Goal: Task Accomplishment & Management: Complete application form

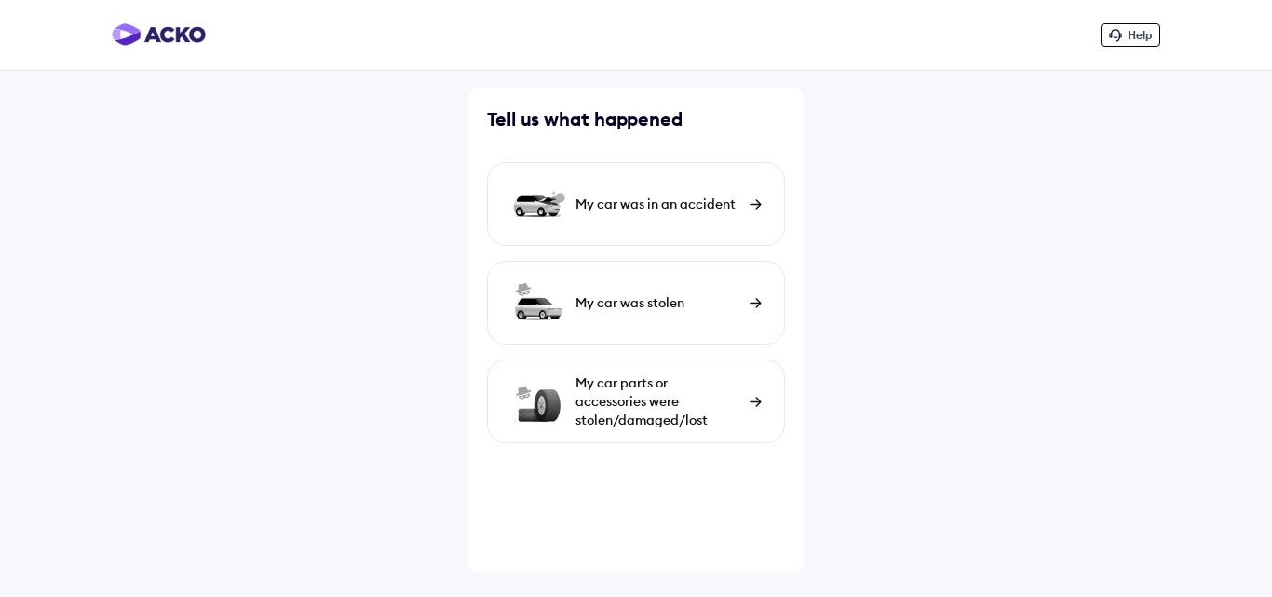
click at [653, 211] on div "My car was in an accident" at bounding box center [658, 204] width 165 height 19
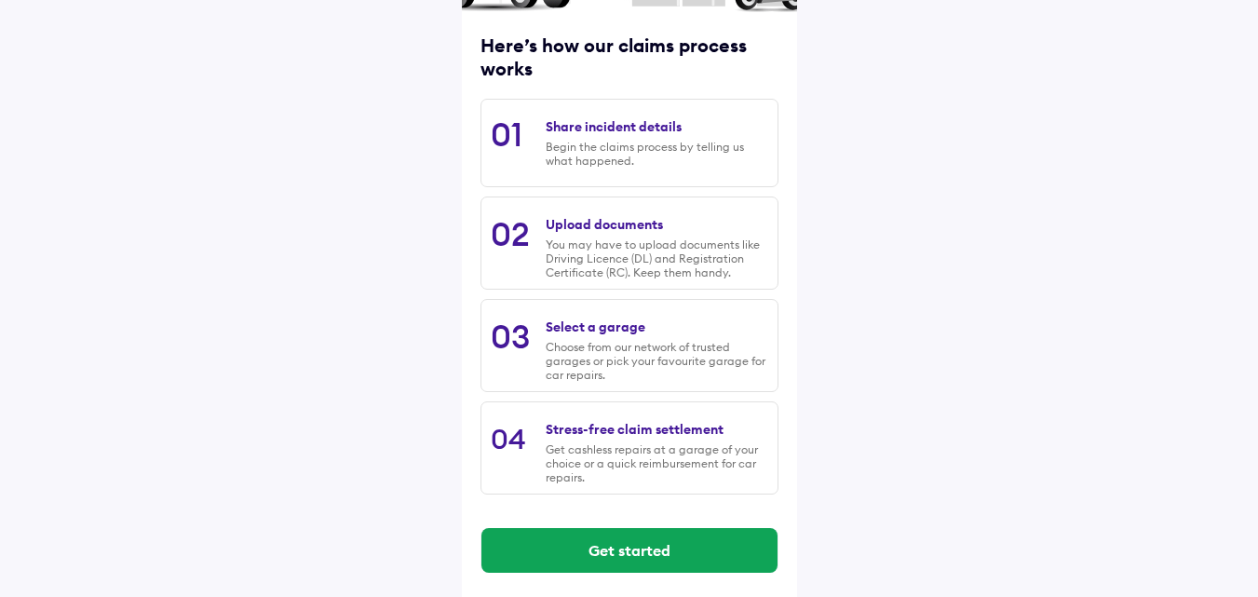
scroll to position [238, 0]
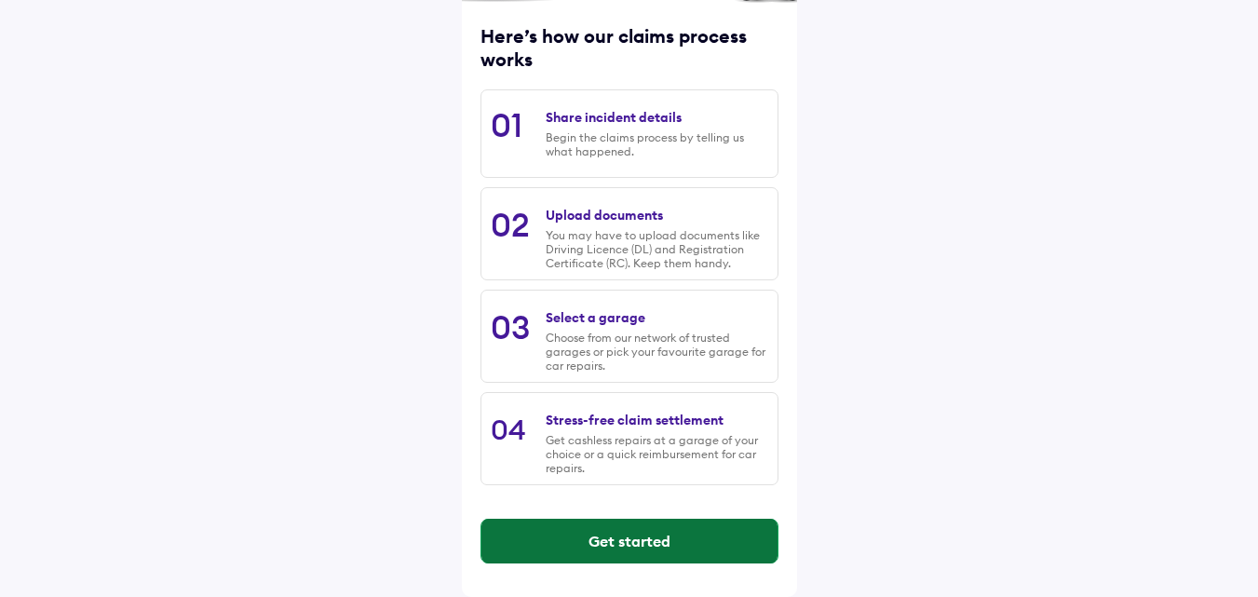
click at [664, 534] on button "Get started" at bounding box center [630, 541] width 296 height 45
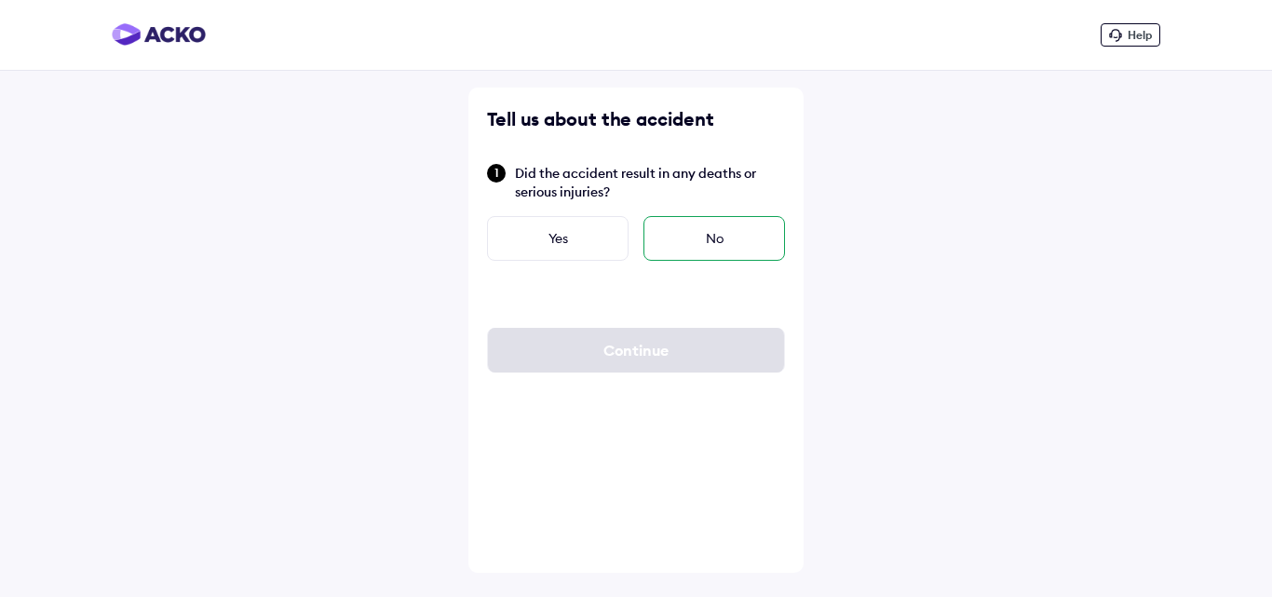
click at [683, 246] on div "No" at bounding box center [715, 238] width 142 height 45
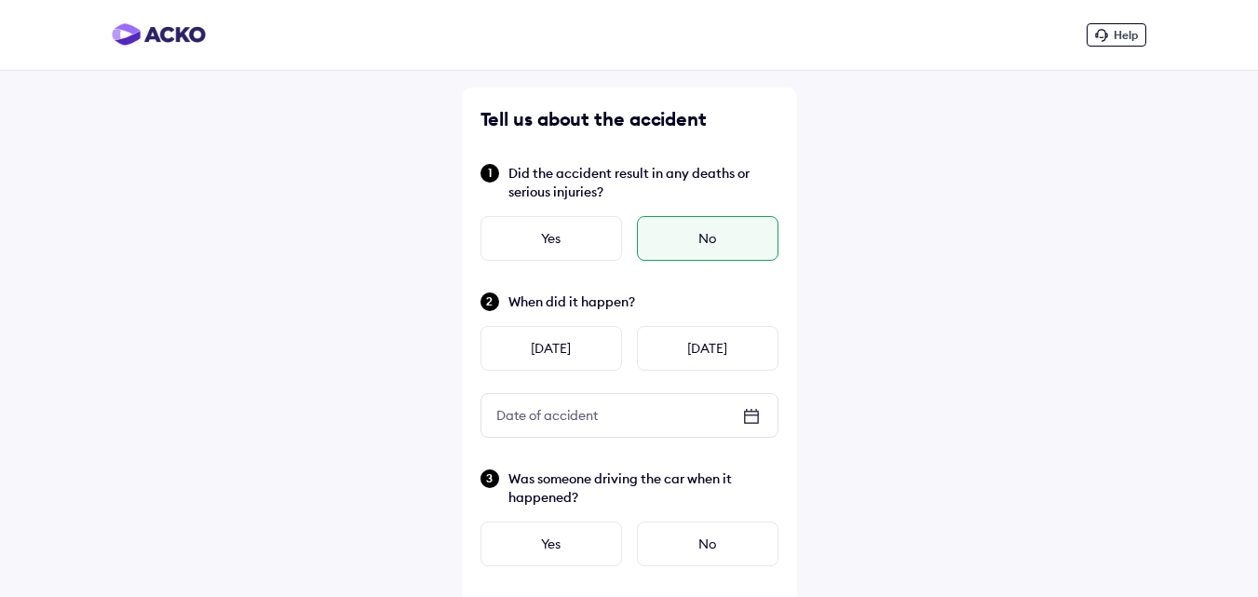
click at [627, 410] on div "Date of accident" at bounding box center [630, 415] width 296 height 43
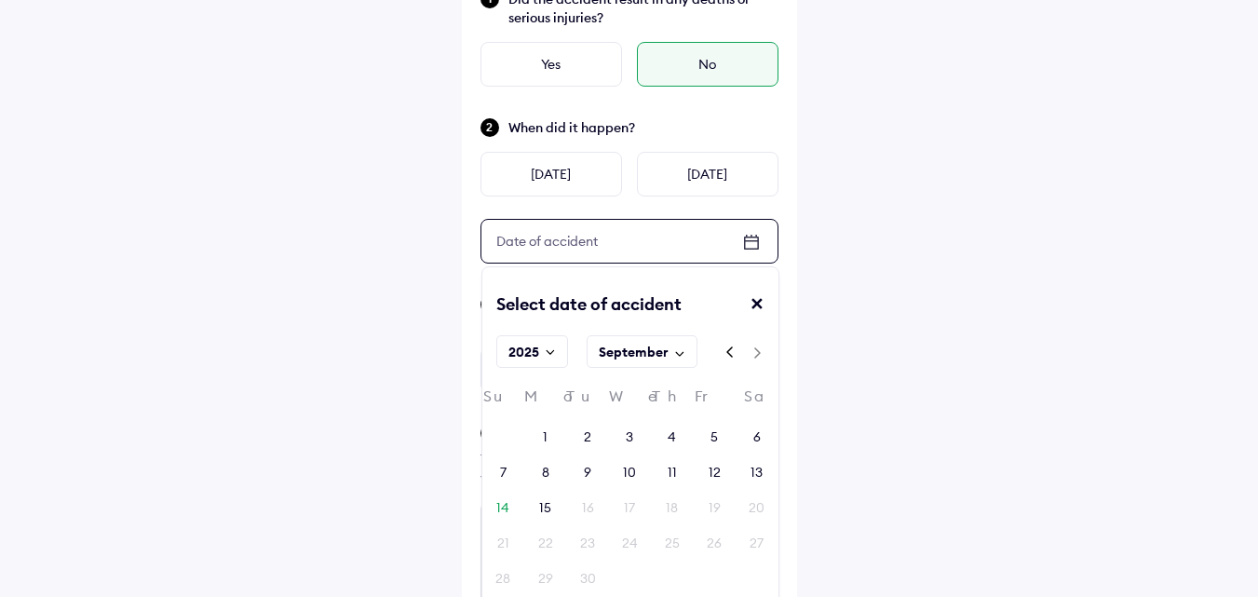
scroll to position [186, 0]
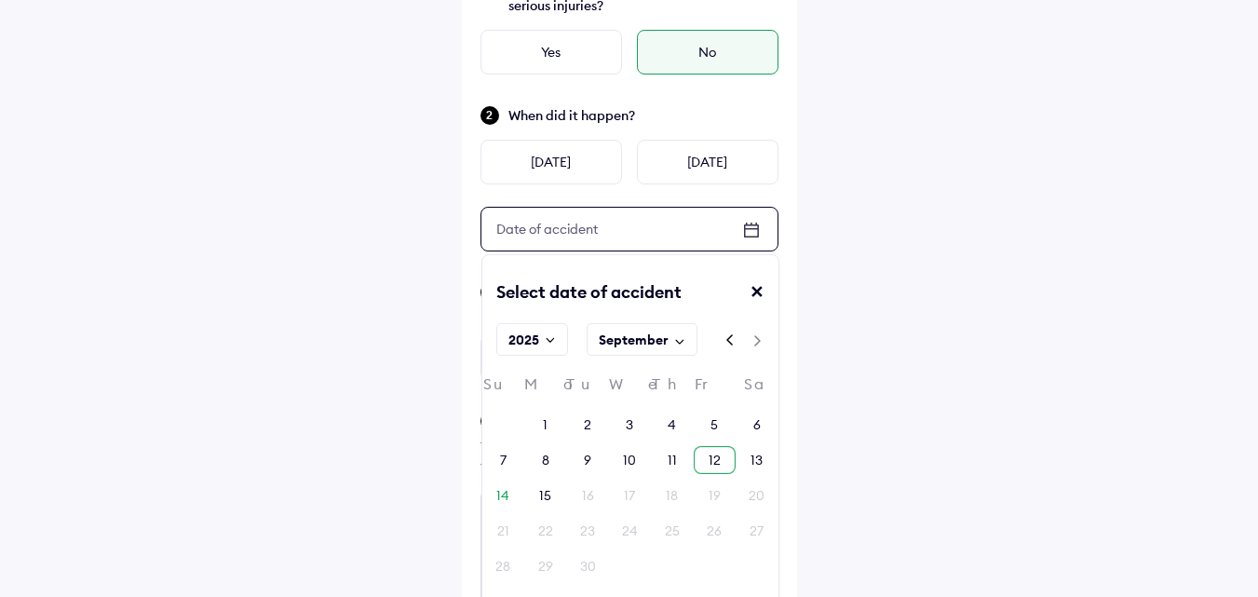
click at [712, 454] on div "12" at bounding box center [715, 460] width 12 height 19
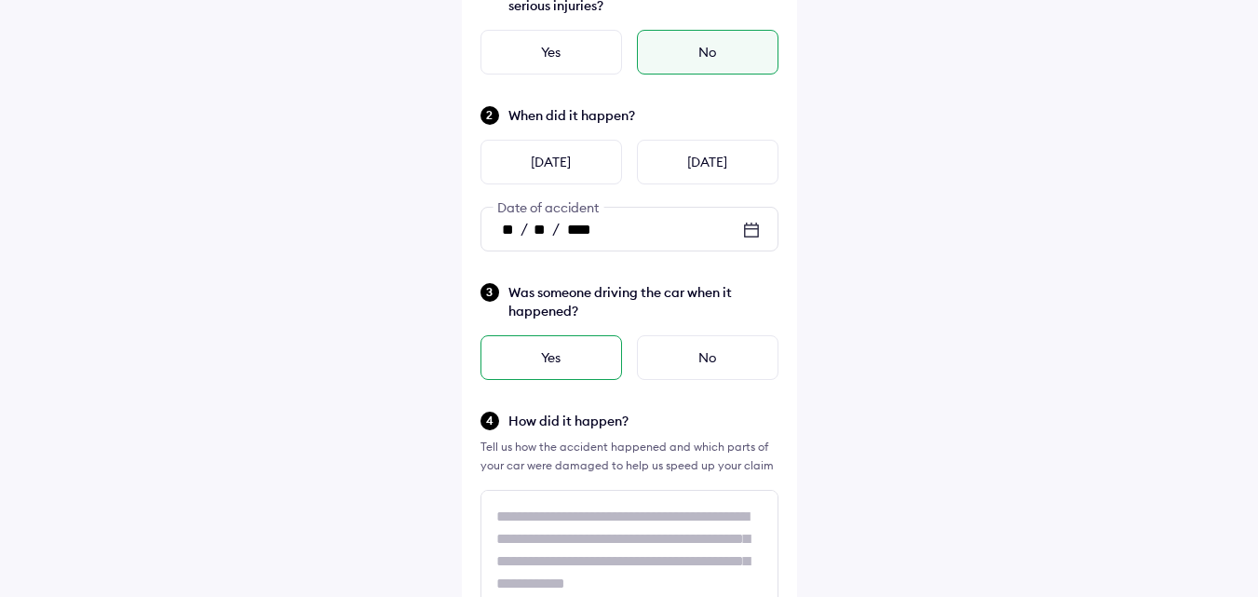
click at [588, 361] on div "Yes" at bounding box center [552, 357] width 142 height 45
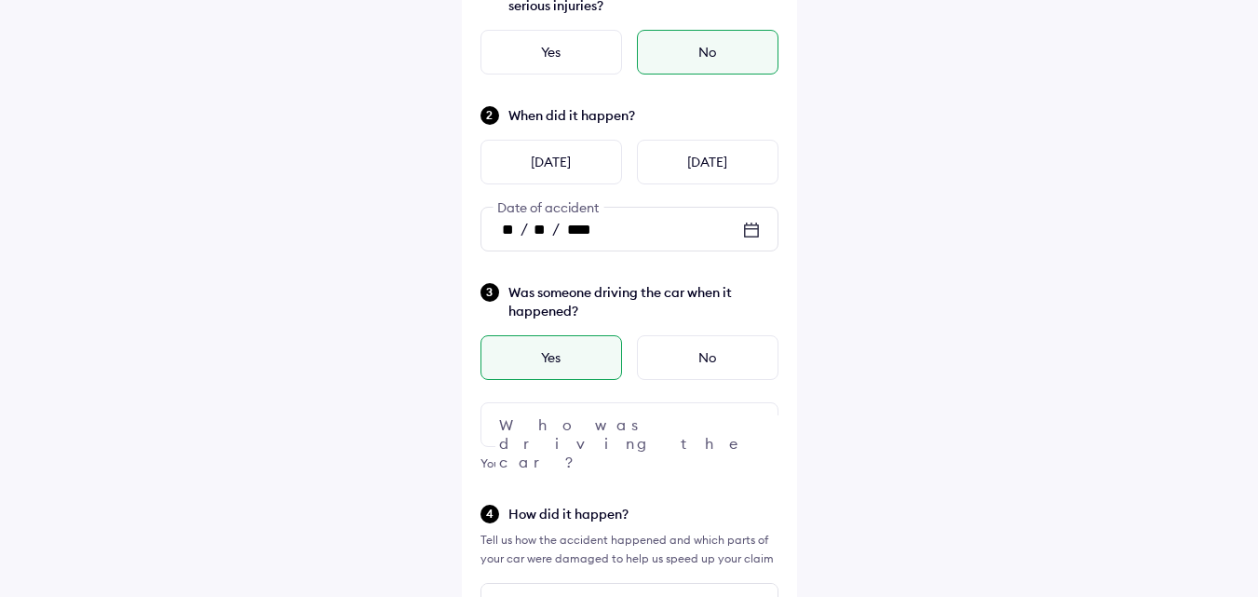
click at [650, 419] on div at bounding box center [630, 424] width 298 height 45
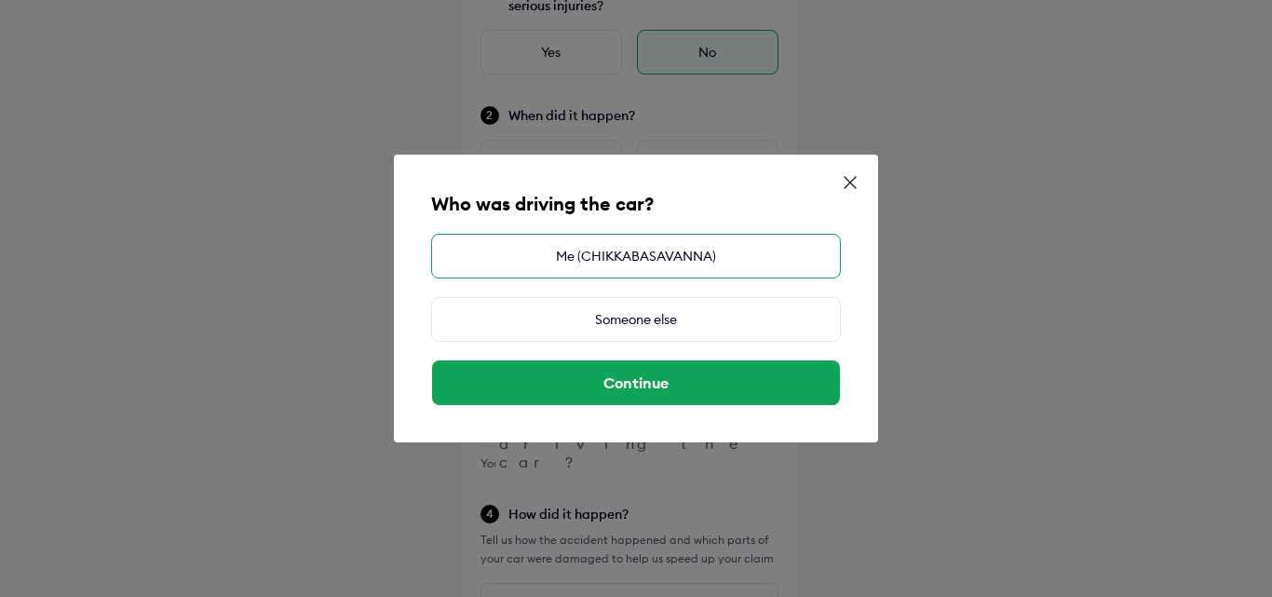
click at [630, 255] on div "Me (CHIKKABASAVANNA)" at bounding box center [636, 256] width 410 height 45
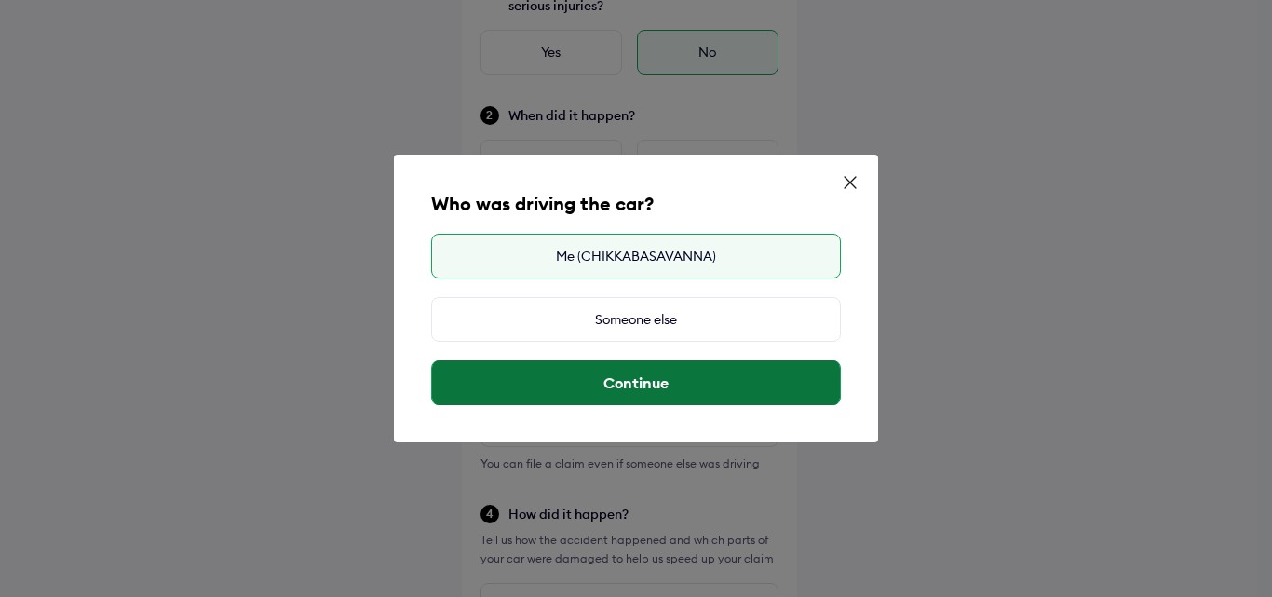
click at [644, 383] on button "Continue" at bounding box center [636, 382] width 408 height 45
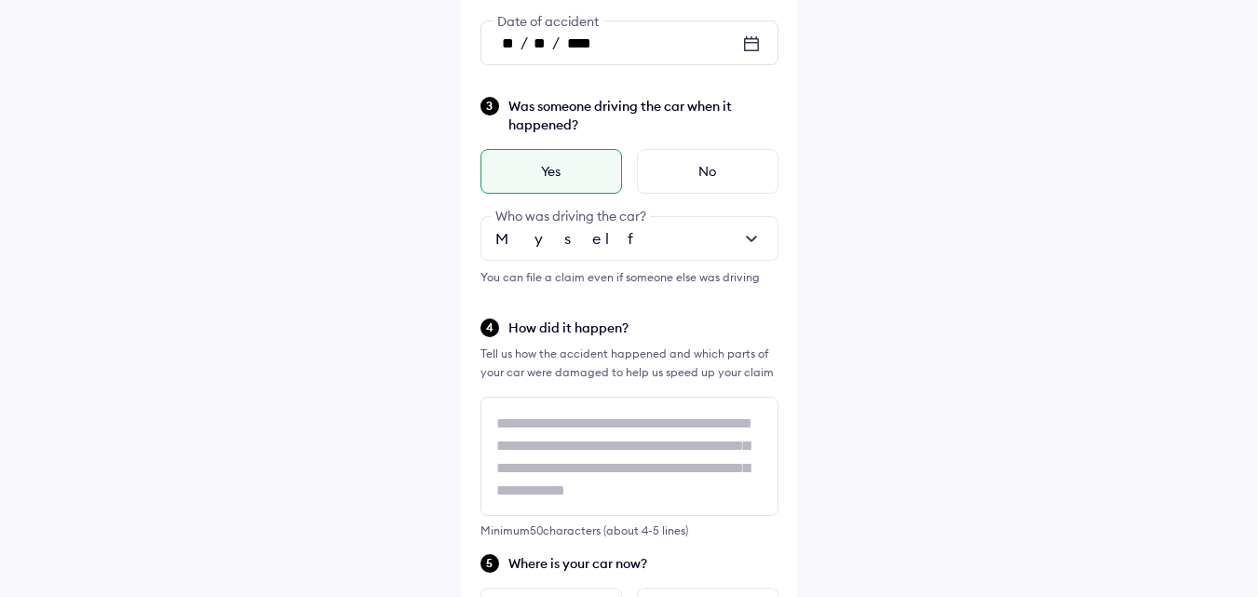
scroll to position [2, 0]
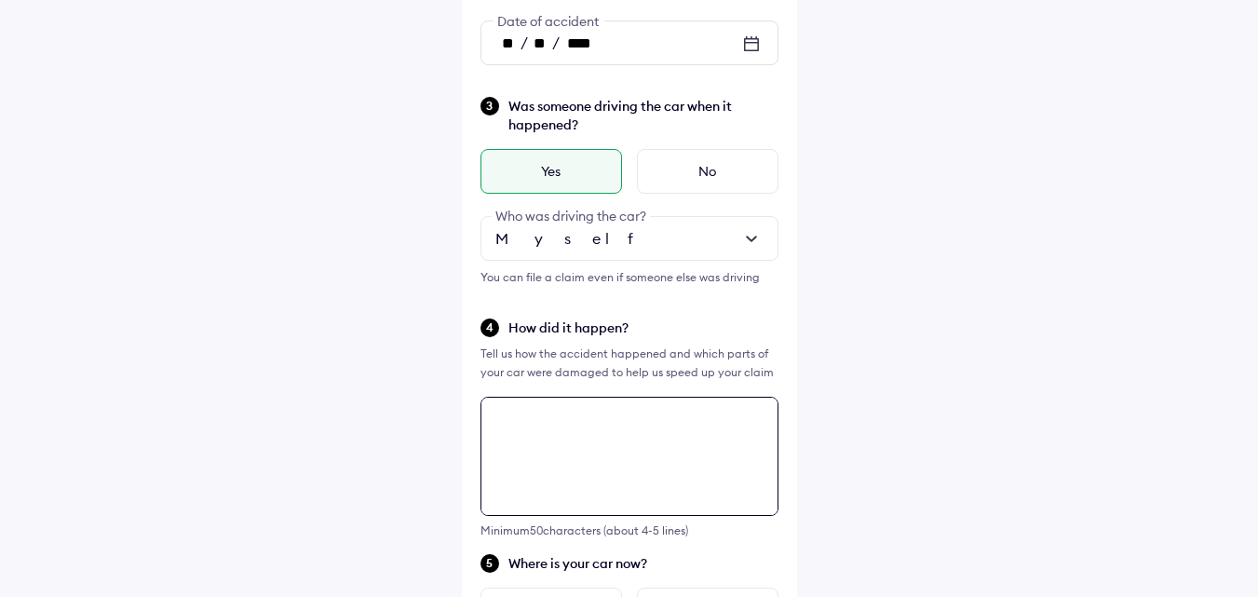
click at [633, 447] on div "Tell us about the accident Did the accident result in any deaths or serious inj…" at bounding box center [629, 470] width 335 height 1510
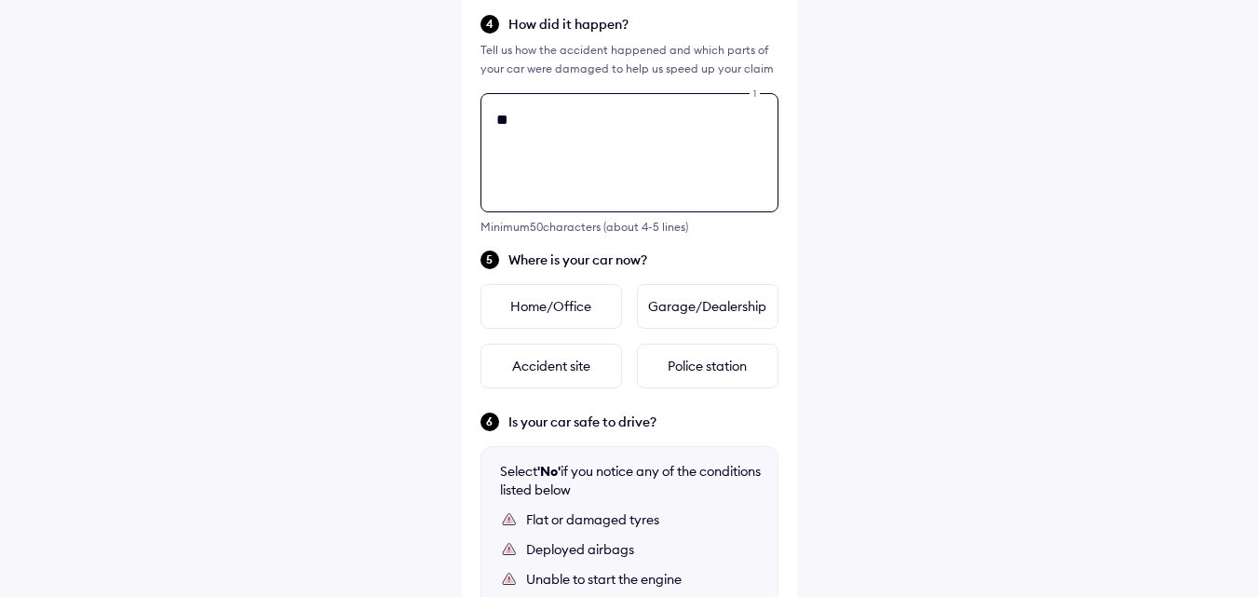
scroll to position [0, 0]
type textarea "****"
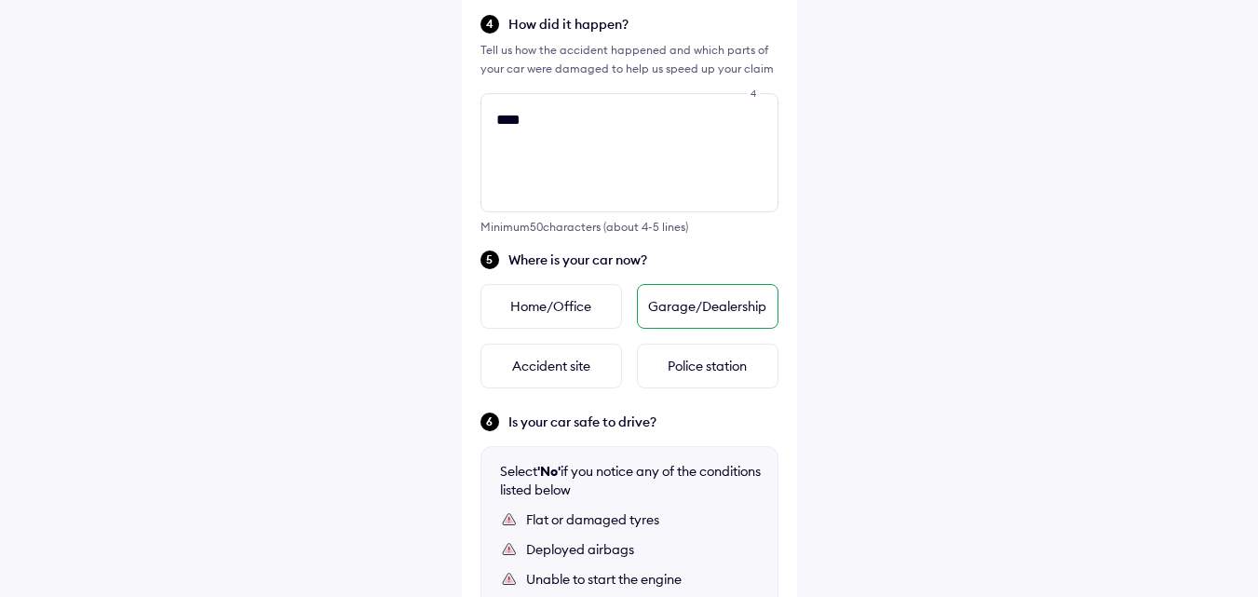
click at [757, 310] on div "Garage/Dealership" at bounding box center [708, 306] width 142 height 45
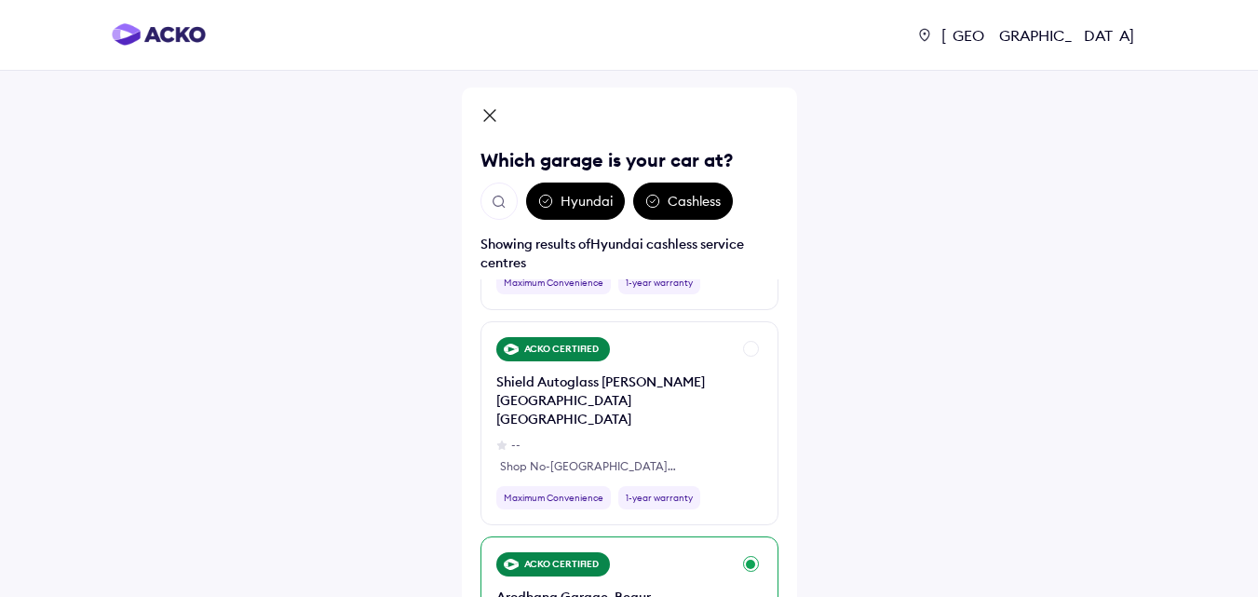
scroll to position [1956, 0]
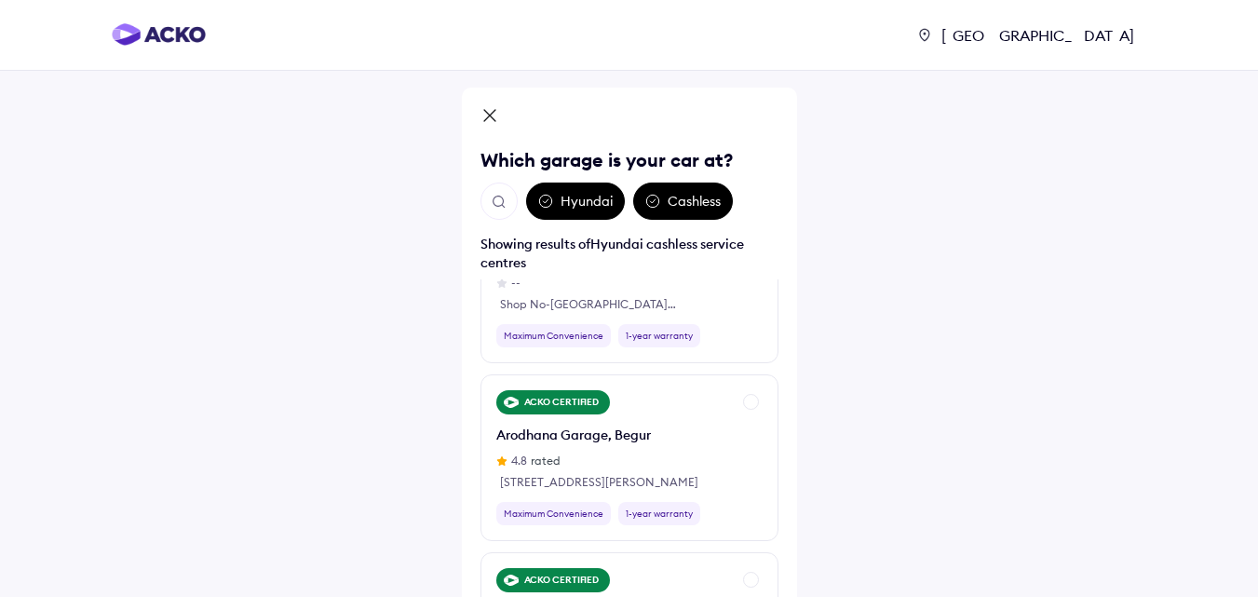
click at [565, 199] on div "Hyundai" at bounding box center [575, 201] width 99 height 37
click at [499, 202] on img "Open search" at bounding box center [499, 202] width 17 height 17
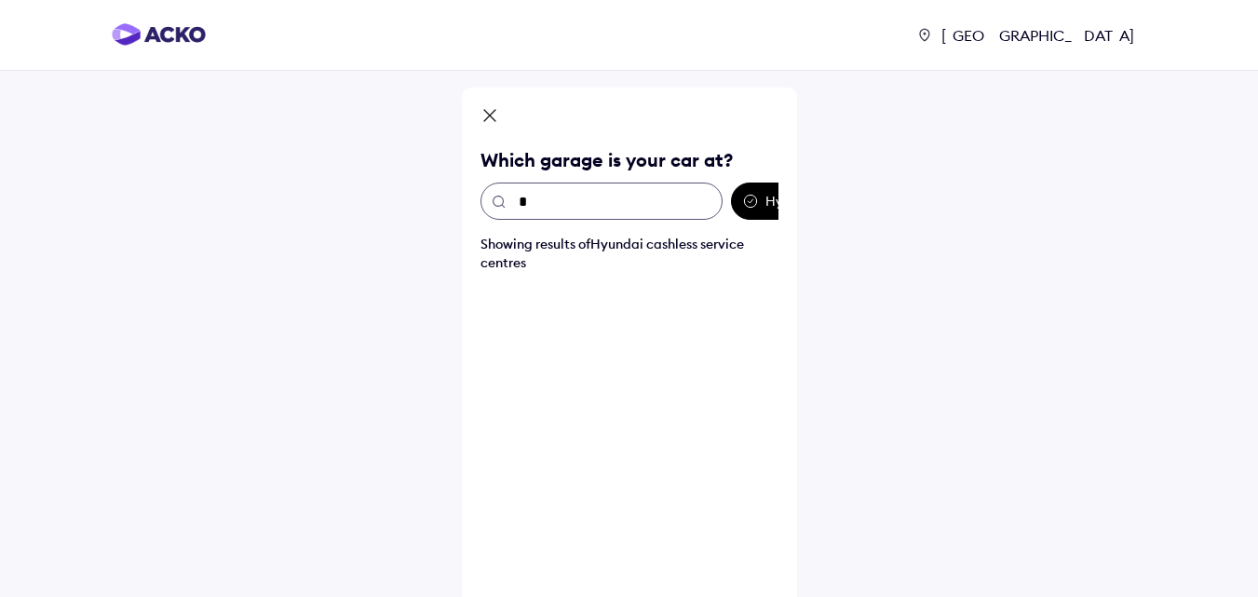
scroll to position [0, 0]
type input "*"
type input "****"
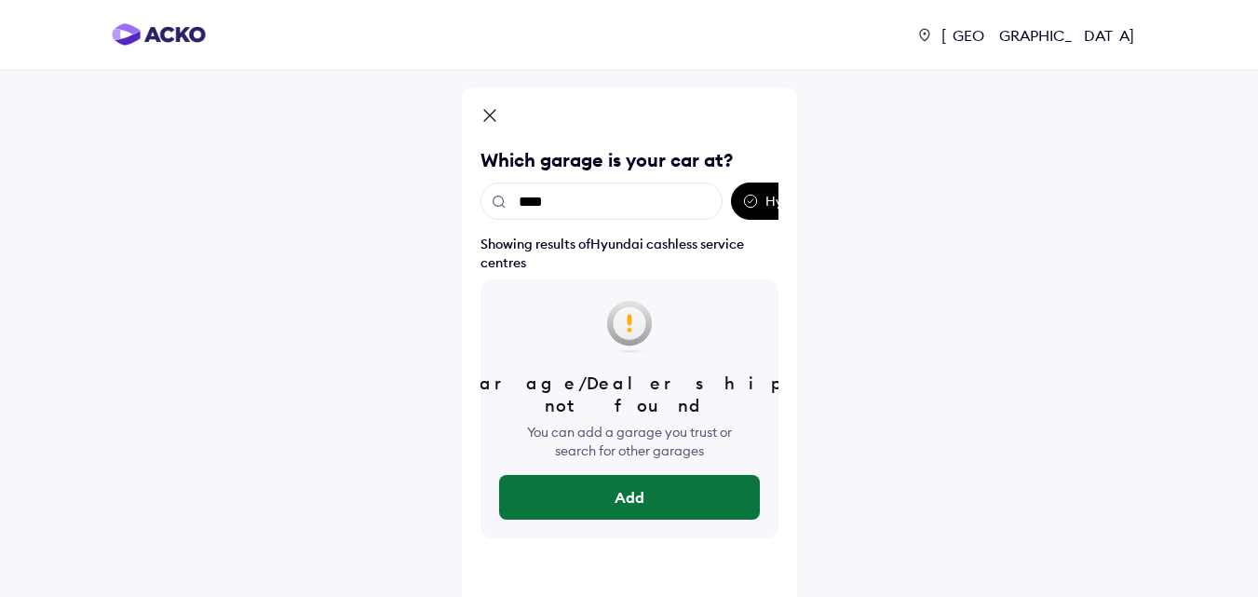
click at [617, 482] on button "Add" at bounding box center [629, 497] width 261 height 45
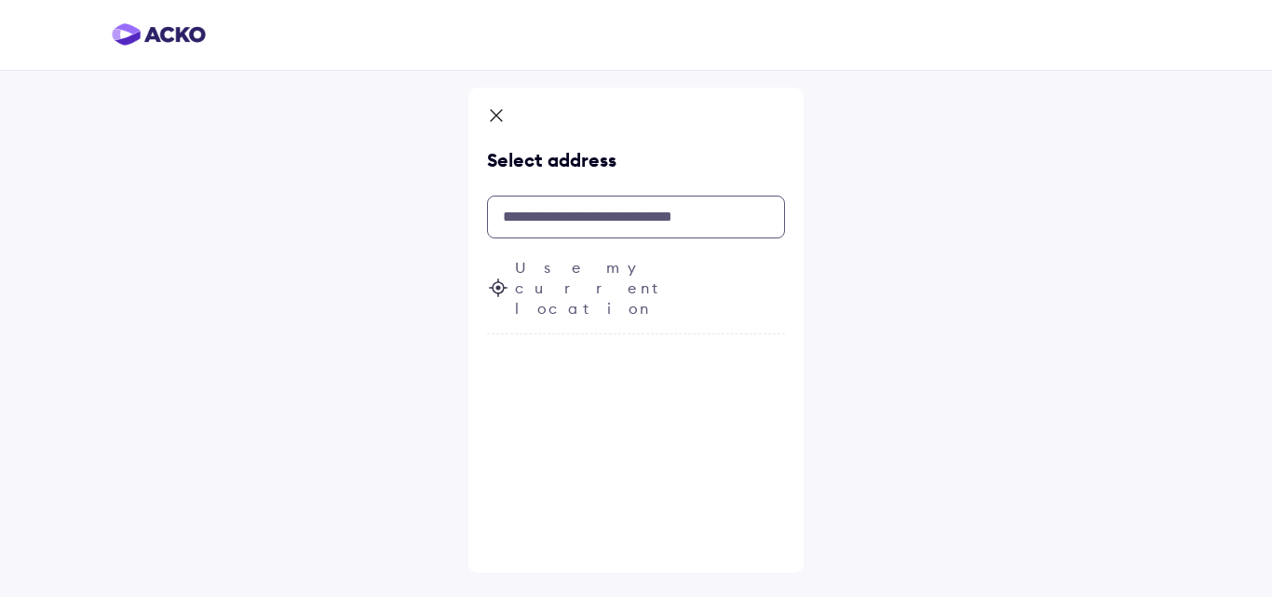
click at [657, 227] on input "text" at bounding box center [636, 217] width 298 height 43
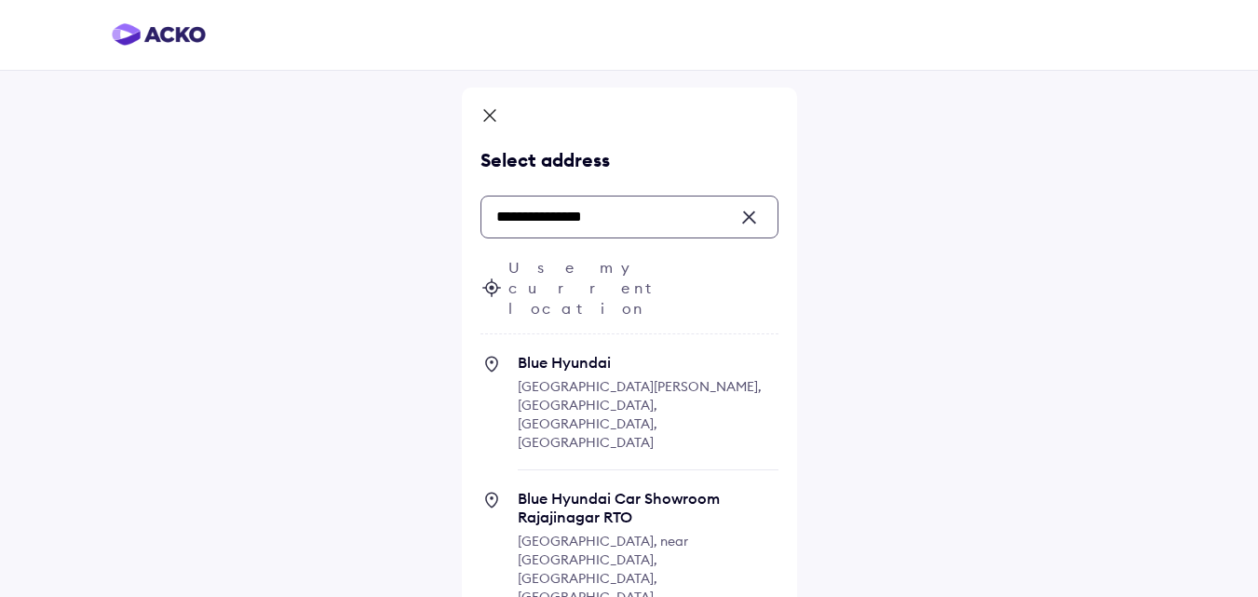
click at [606, 353] on span "Blue Hyundai Mysore Road, Kenchenhalli, Rajarajeshwari Nagar, Bengaluru, Karnat…" at bounding box center [648, 411] width 261 height 117
type input "**********"
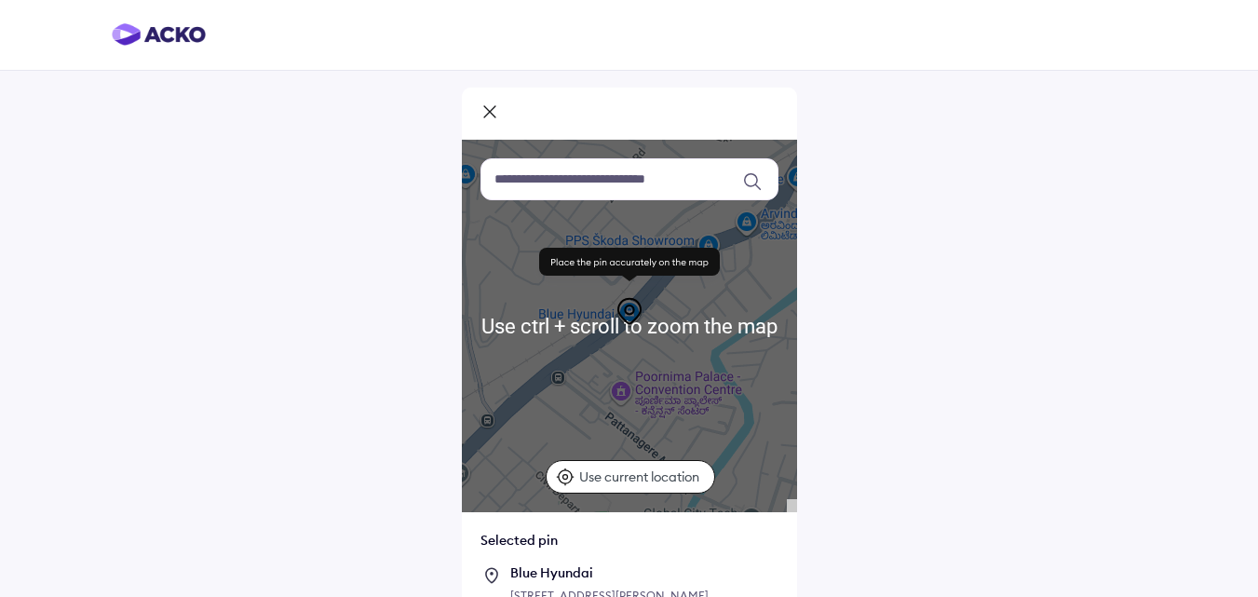
scroll to position [93, 0]
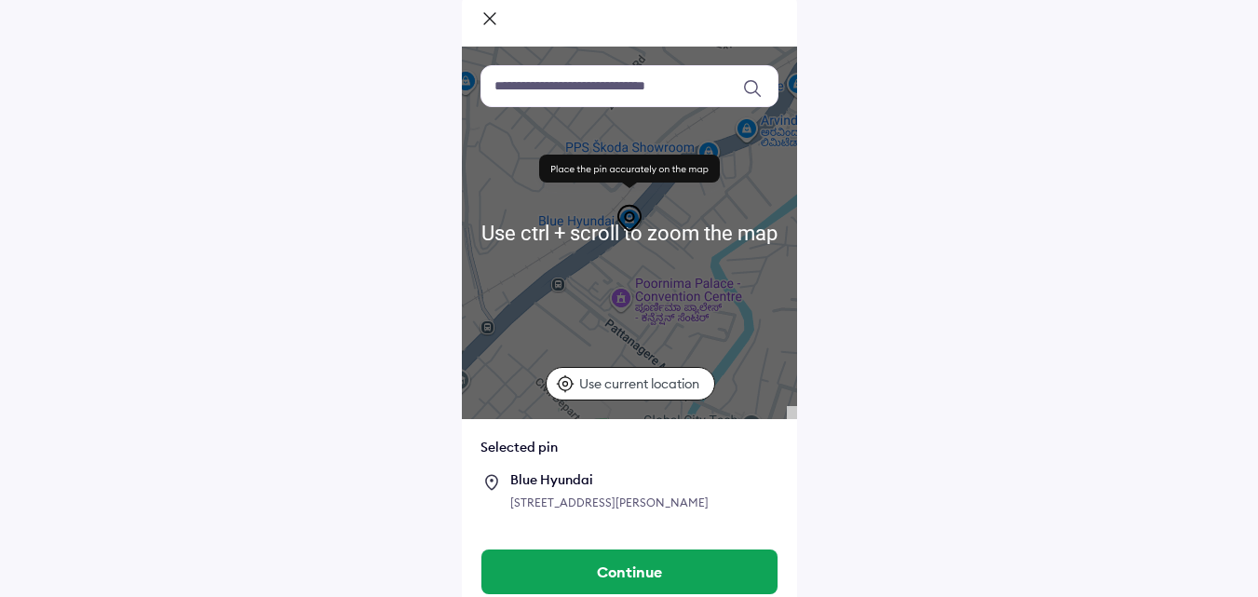
click at [635, 379] on p "Use current location" at bounding box center [641, 383] width 125 height 19
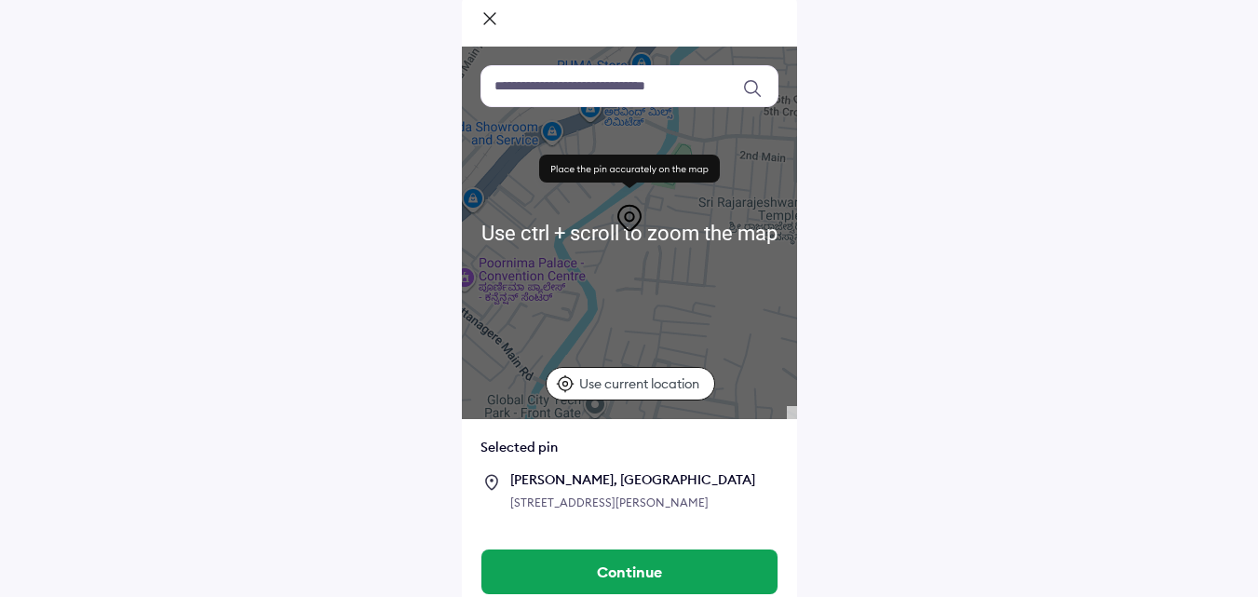
scroll to position [146, 0]
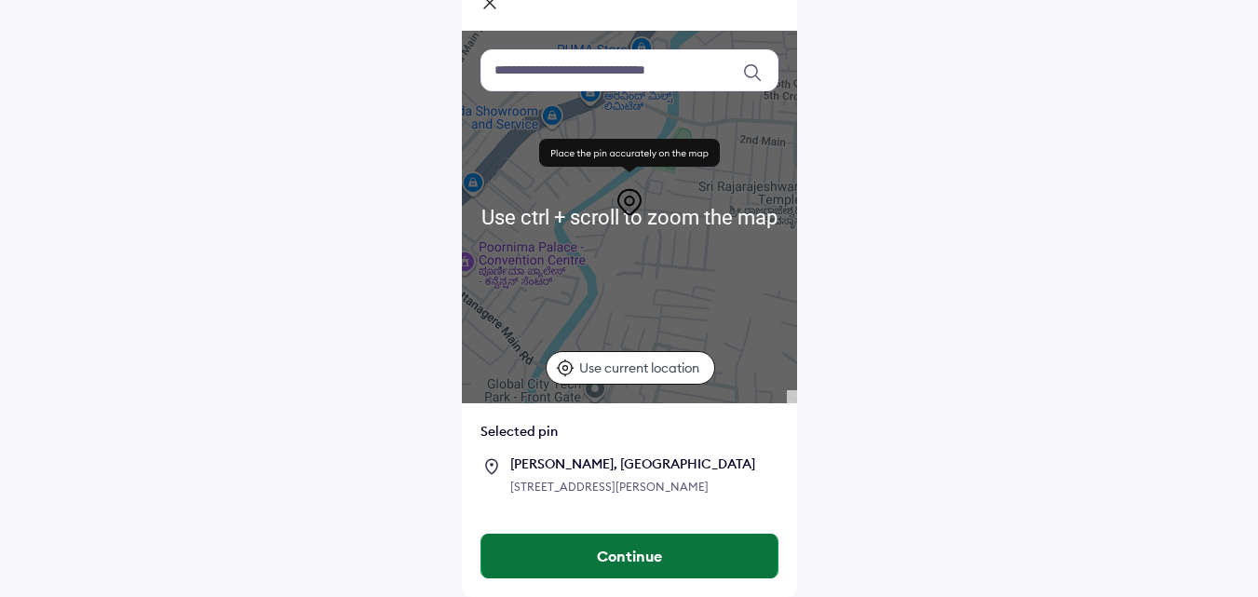
click at [645, 553] on button "Continue" at bounding box center [630, 556] width 296 height 45
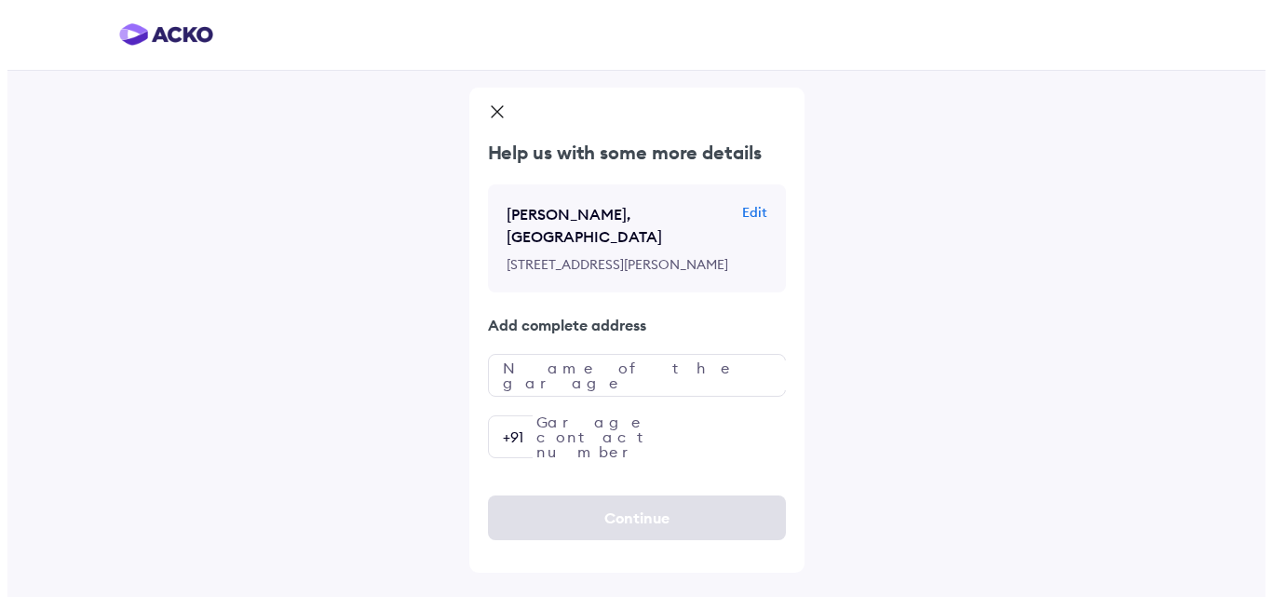
scroll to position [0, 0]
click at [679, 397] on input "text" at bounding box center [636, 375] width 298 height 43
type input "**********"
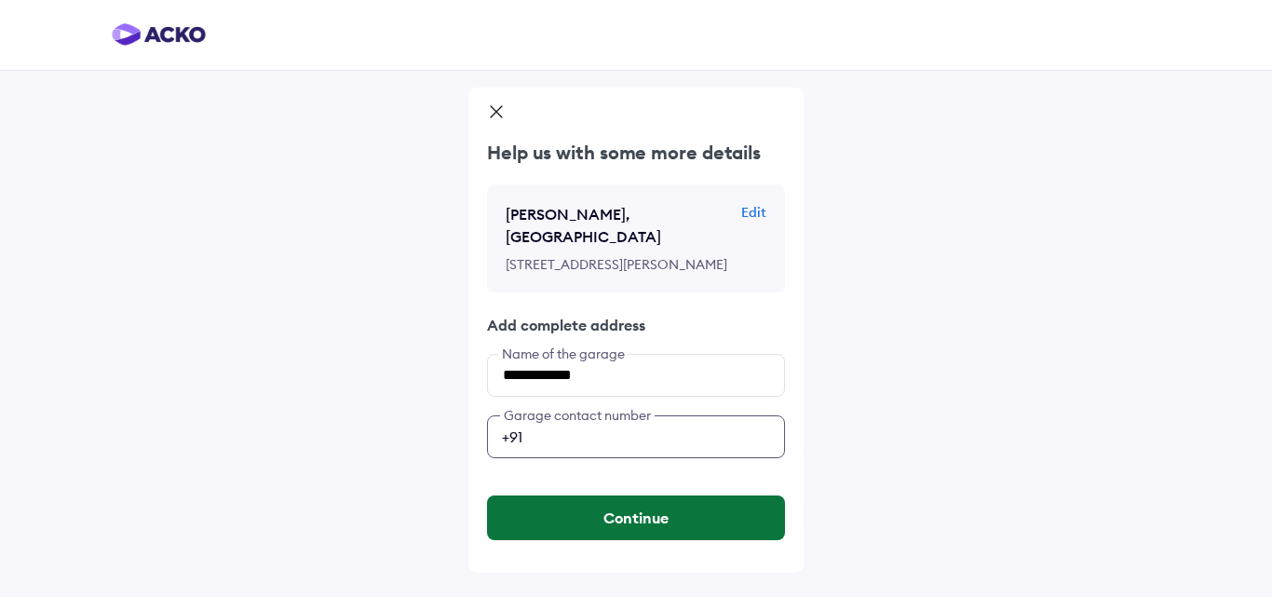
type input "**********"
click at [615, 540] on button "Continue" at bounding box center [636, 518] width 298 height 45
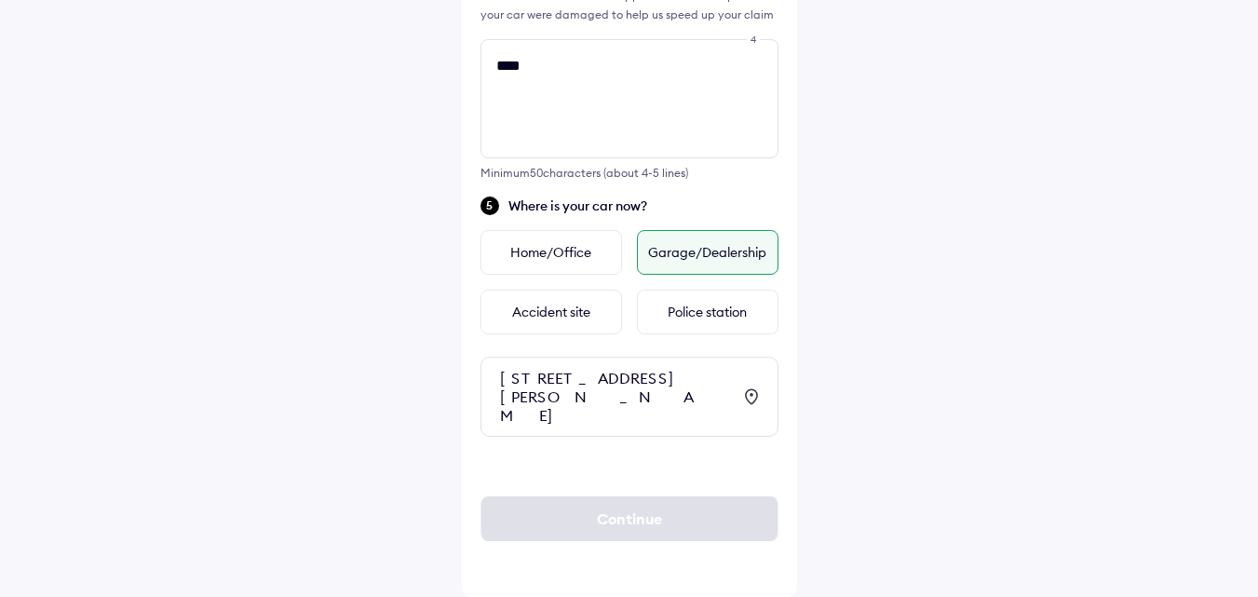
scroll to position [749, 0]
click at [663, 523] on div "Continue" at bounding box center [630, 518] width 298 height 45
drag, startPoint x: 597, startPoint y: 250, endPoint x: 409, endPoint y: 250, distance: 188.2
type textarea "*"
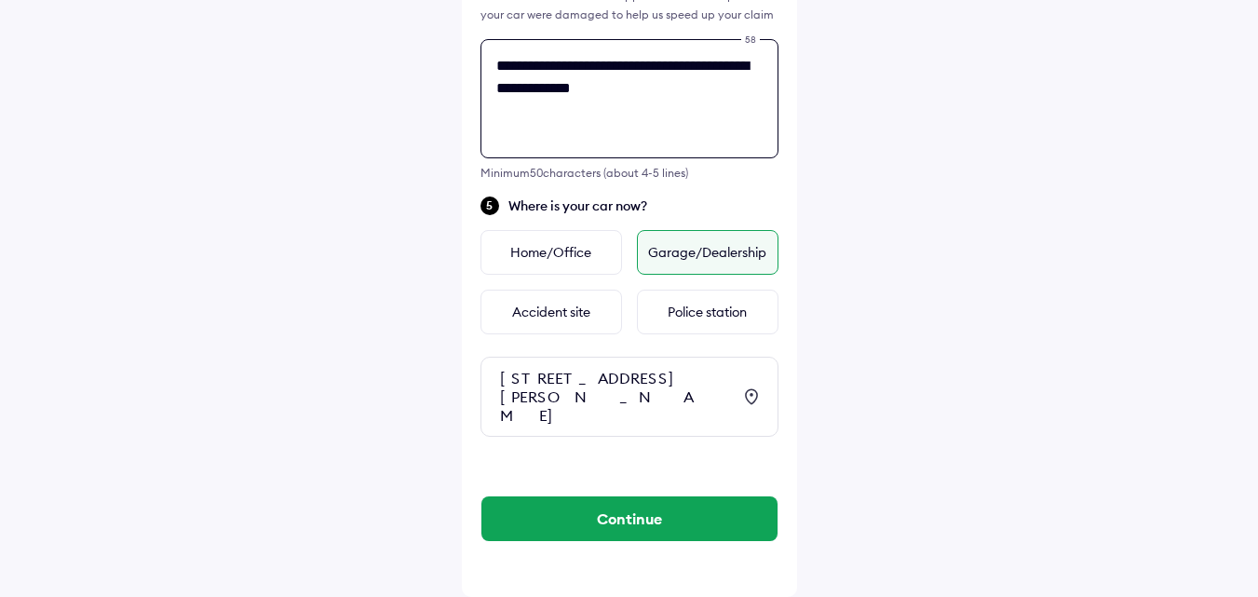
drag, startPoint x: 640, startPoint y: 77, endPoint x: 777, endPoint y: 97, distance: 138.3
click at [777, 97] on textarea "**********" at bounding box center [630, 98] width 298 height 119
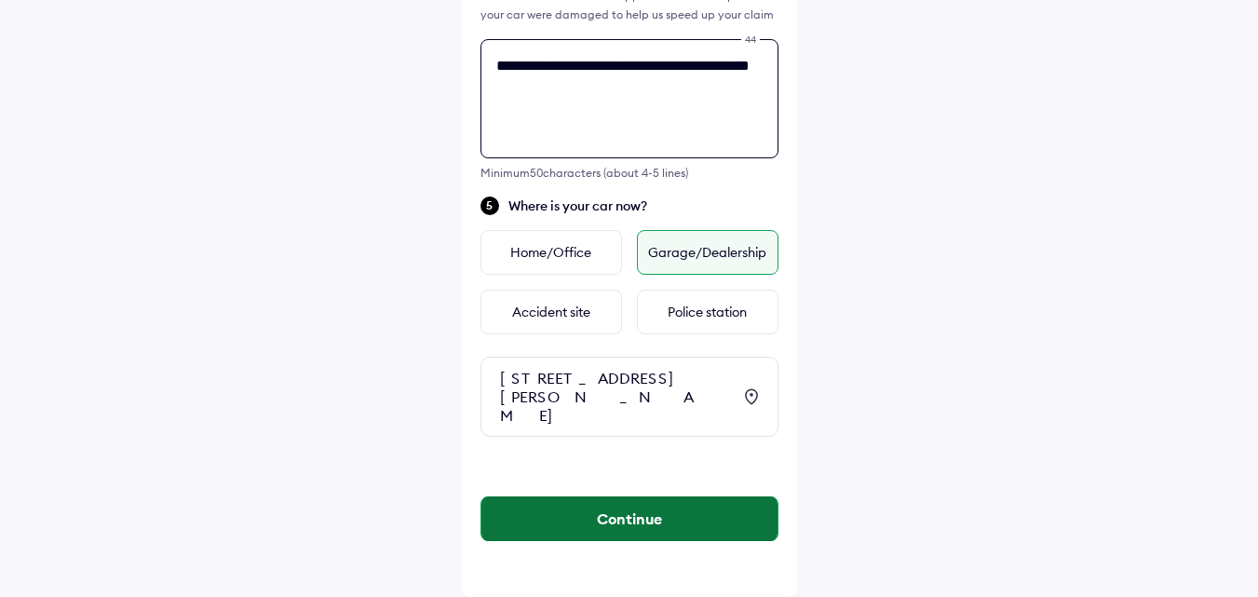
type textarea "**********"
click at [622, 519] on button "Continue" at bounding box center [630, 518] width 296 height 45
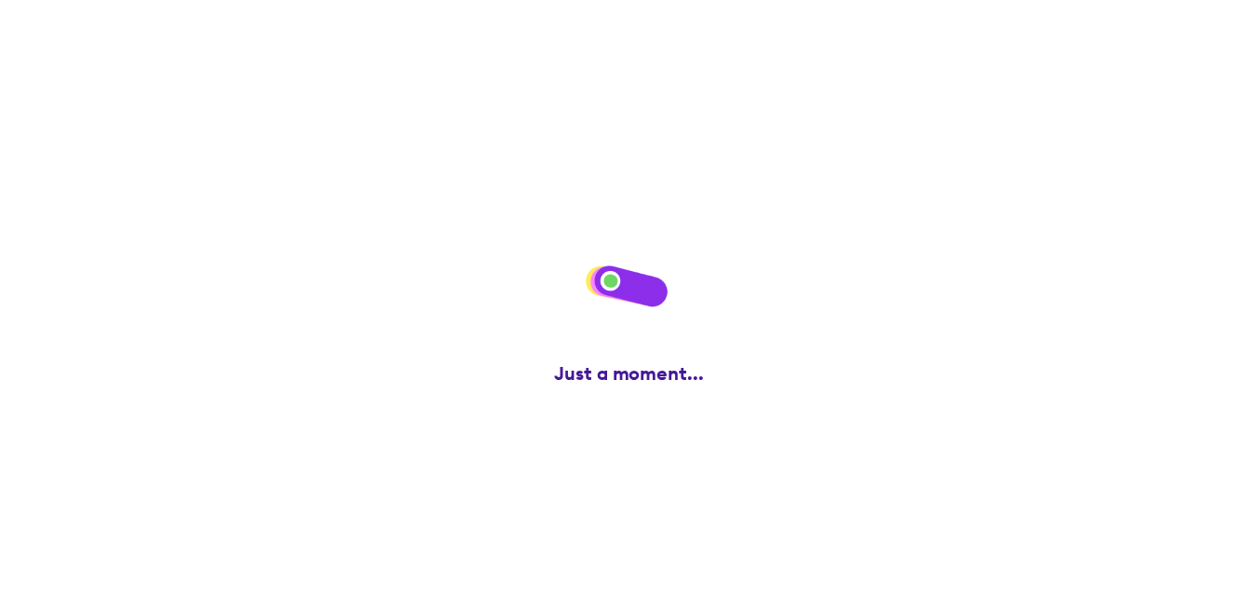
scroll to position [0, 0]
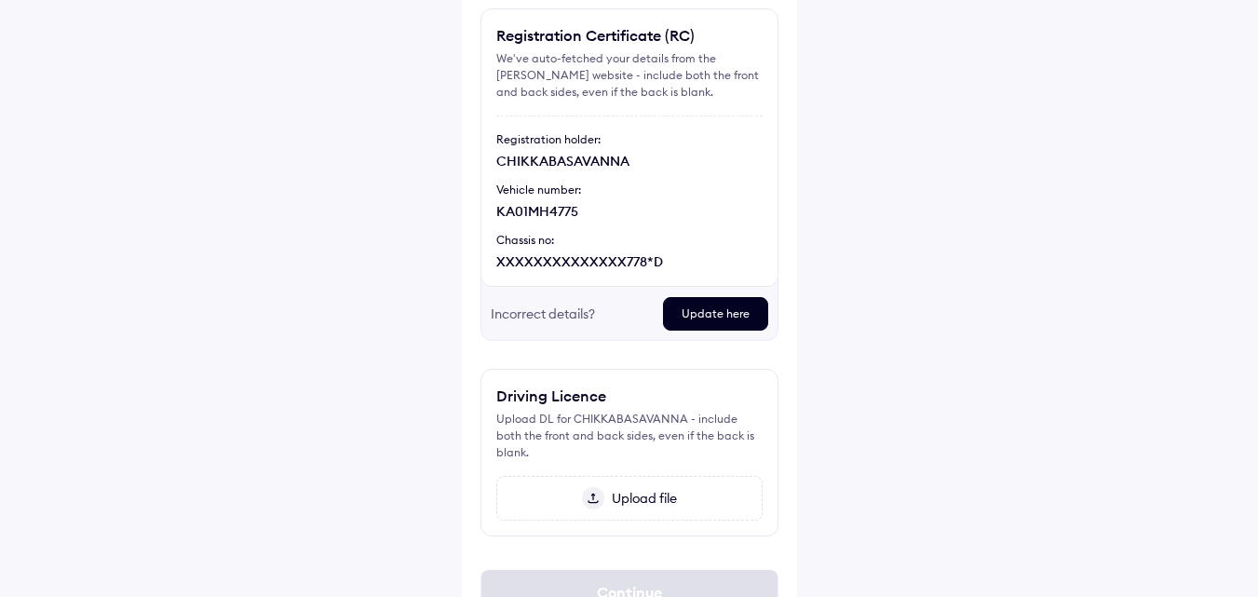
scroll to position [220, 0]
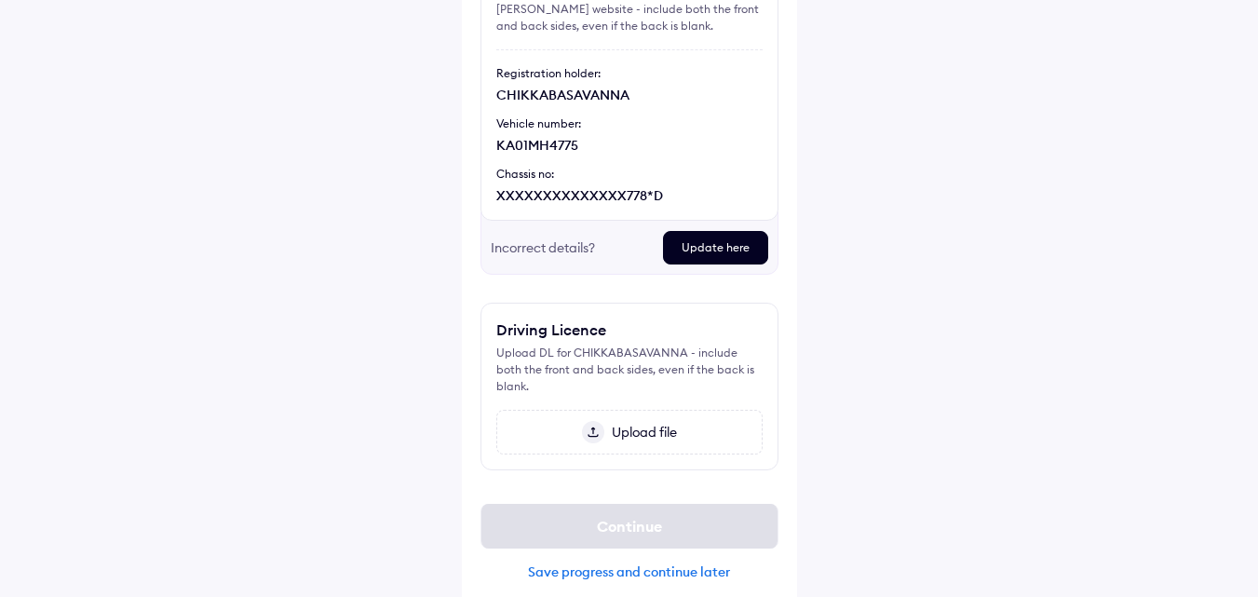
click at [671, 424] on span "Upload file" at bounding box center [641, 432] width 73 height 17
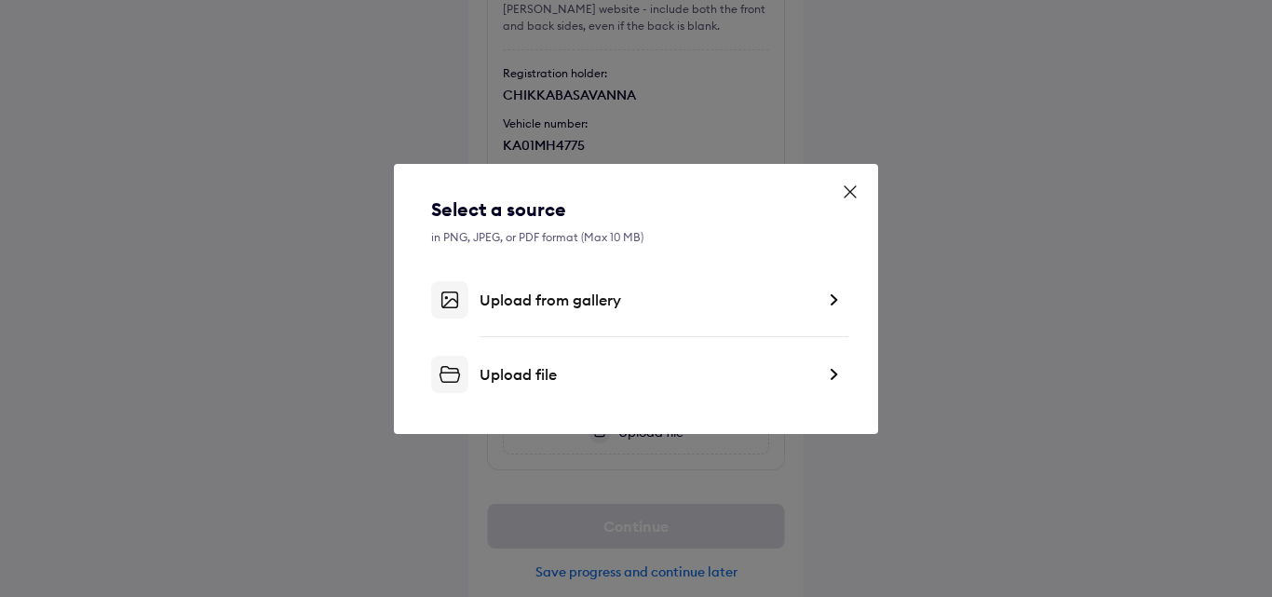
click at [848, 186] on icon at bounding box center [850, 192] width 19 height 19
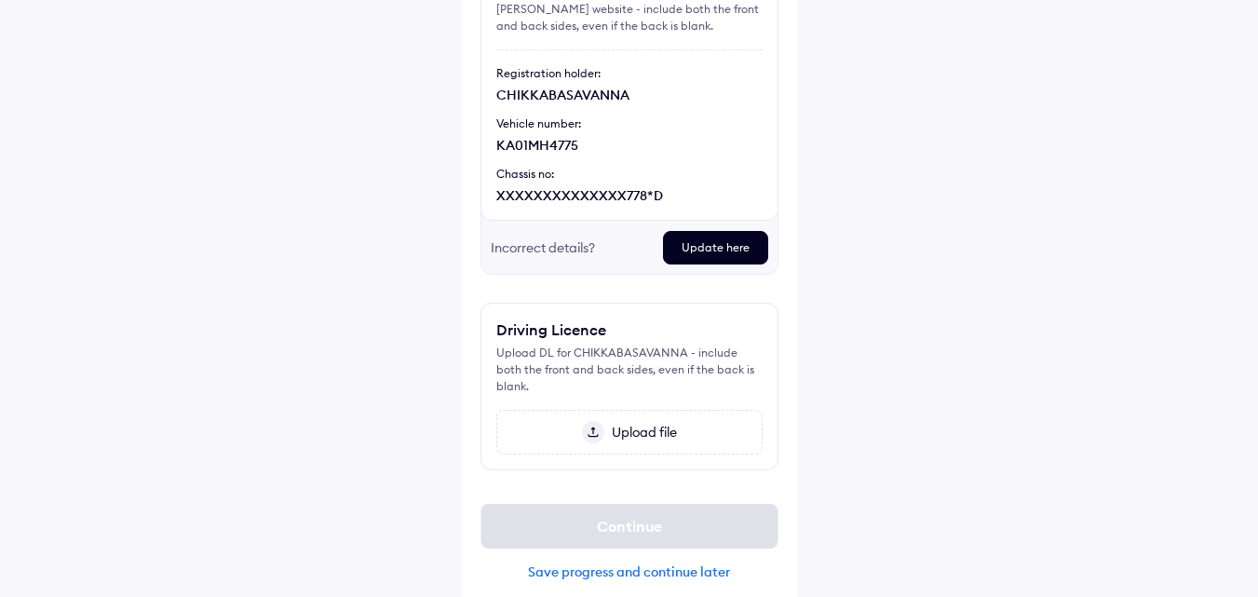
click at [711, 564] on div "Save progress and continue later" at bounding box center [630, 572] width 298 height 17
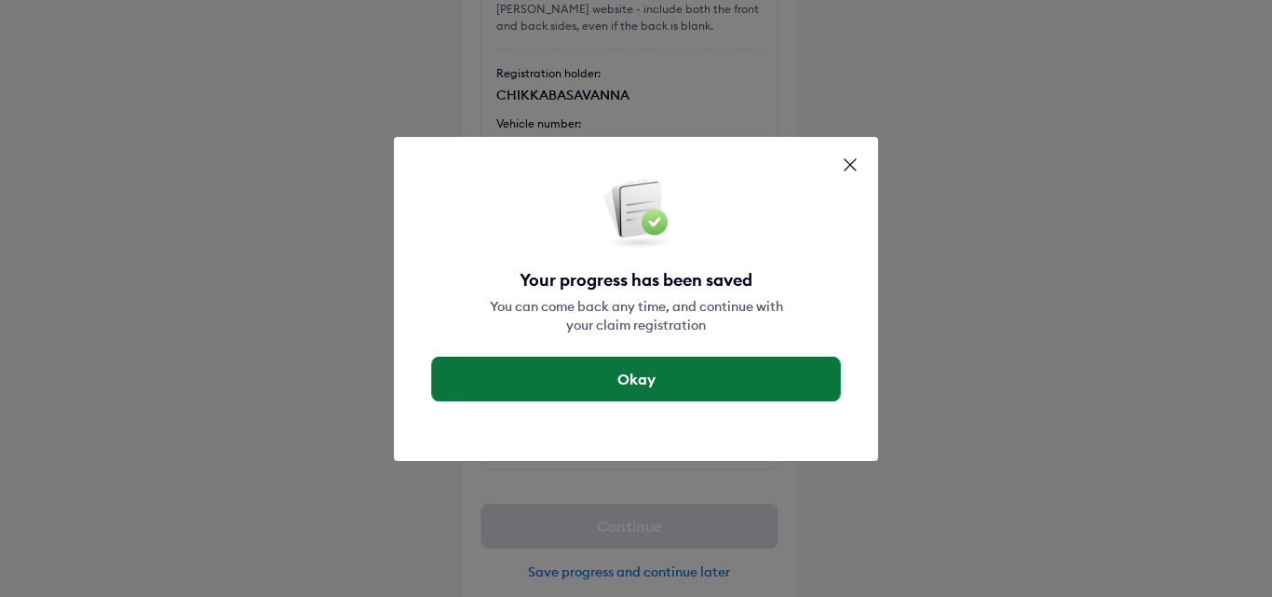
click at [666, 375] on button "Okay" at bounding box center [636, 379] width 408 height 45
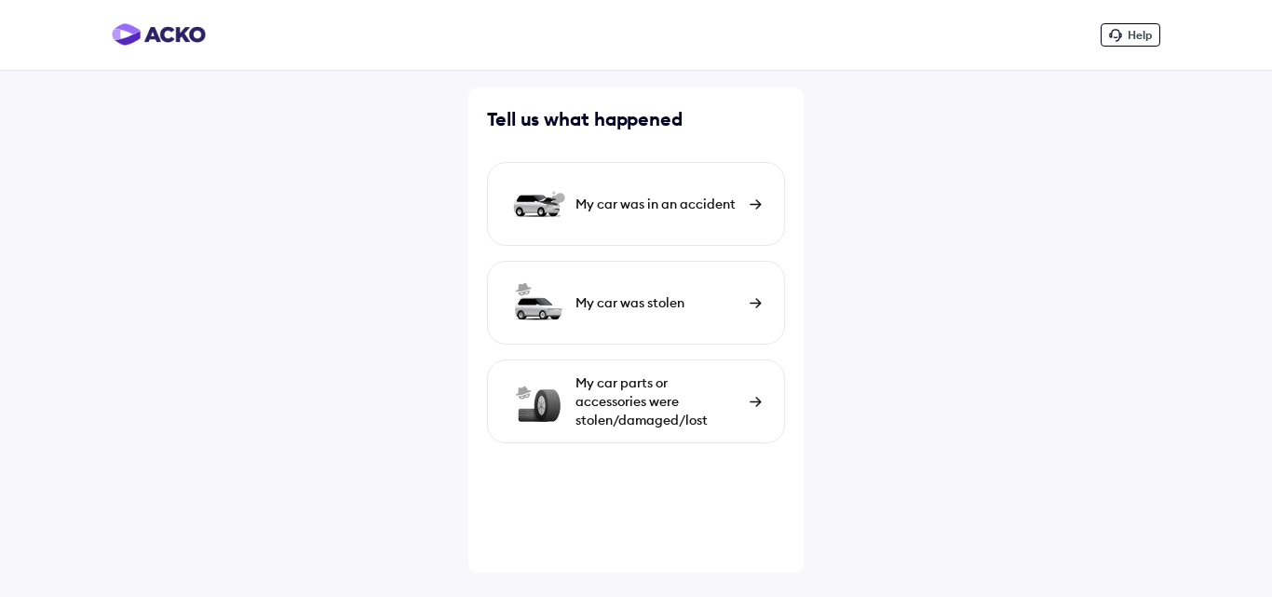
click at [589, 206] on div "My car was in an accident" at bounding box center [658, 204] width 165 height 19
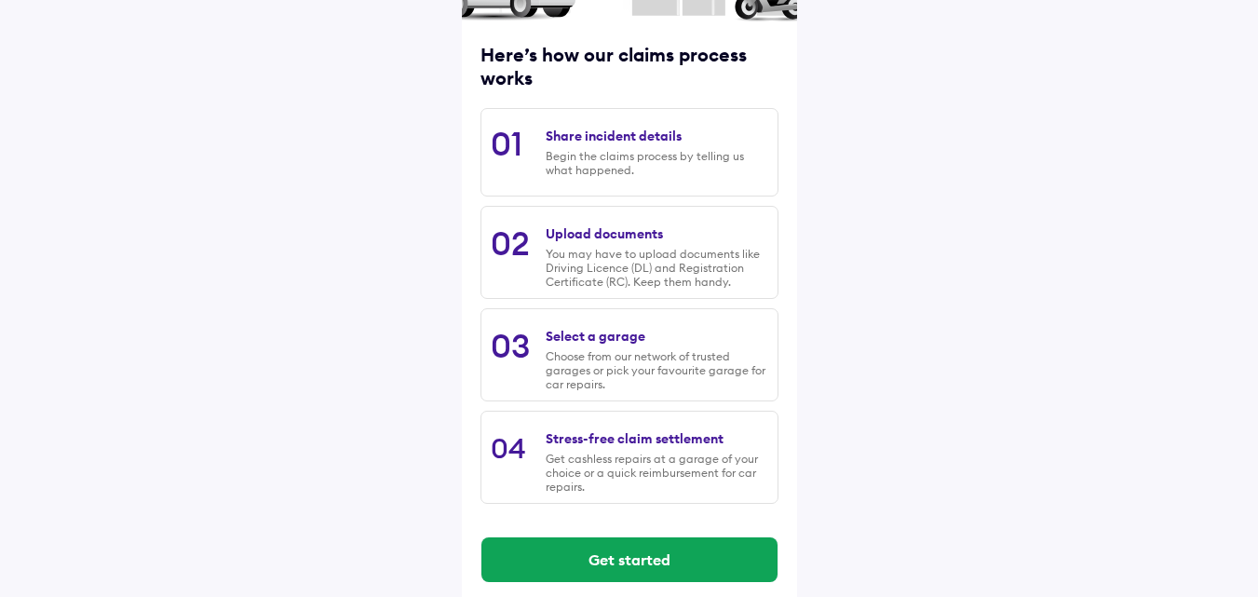
scroll to position [238, 0]
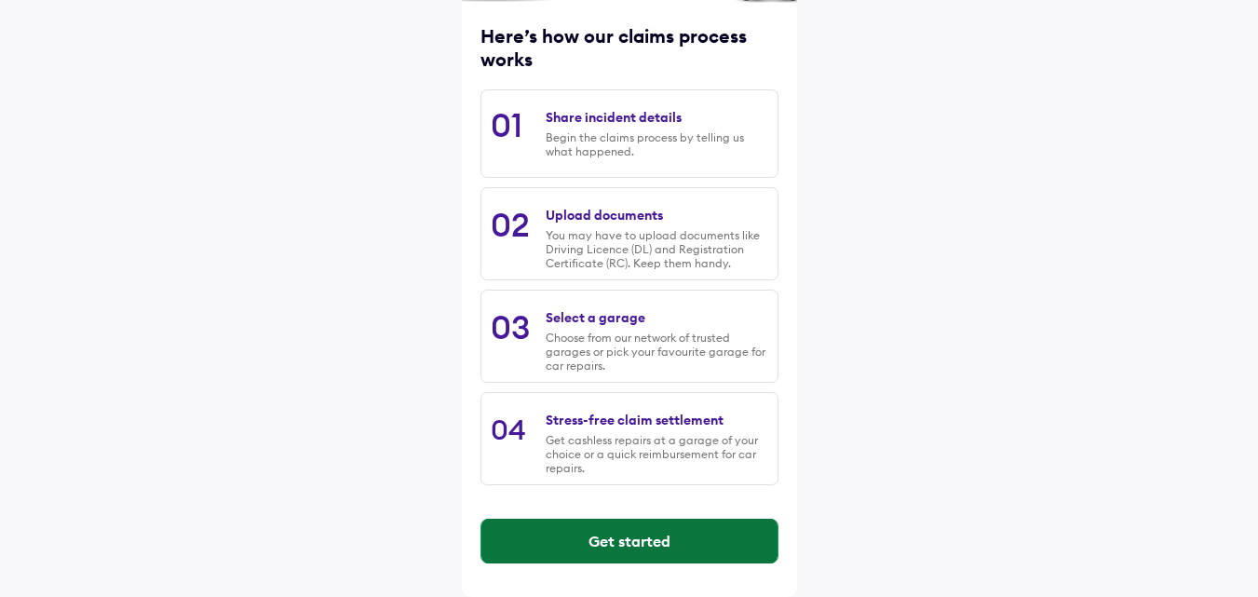
click at [674, 550] on button "Get started" at bounding box center [630, 541] width 296 height 45
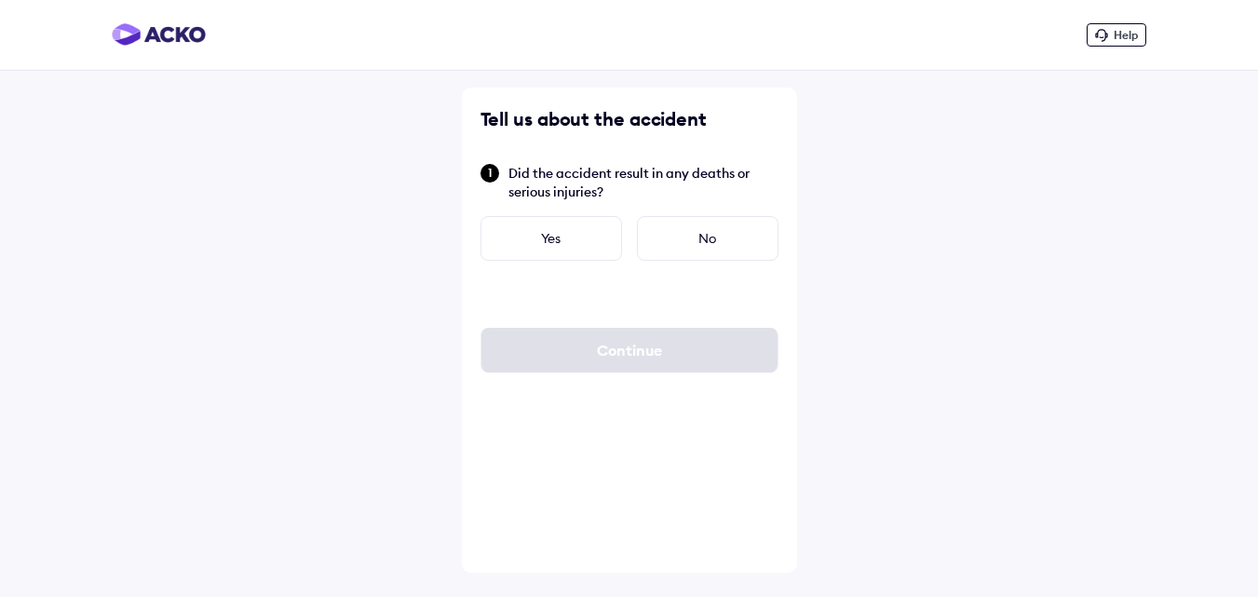
scroll to position [0, 0]
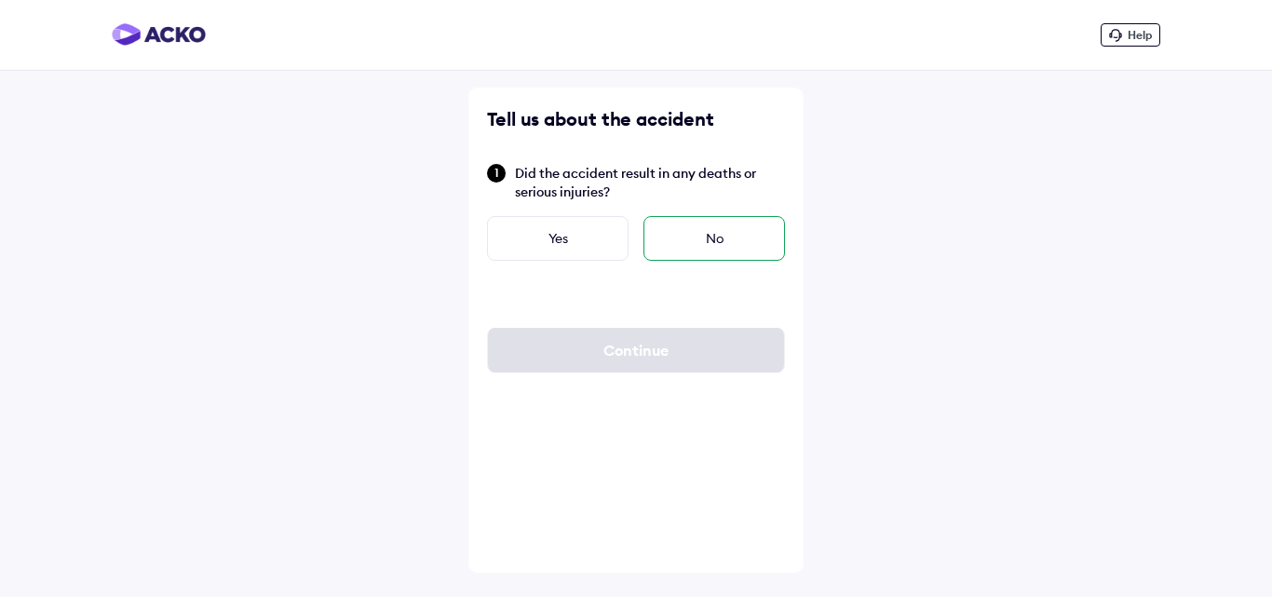
click at [713, 228] on div "No" at bounding box center [715, 238] width 142 height 45
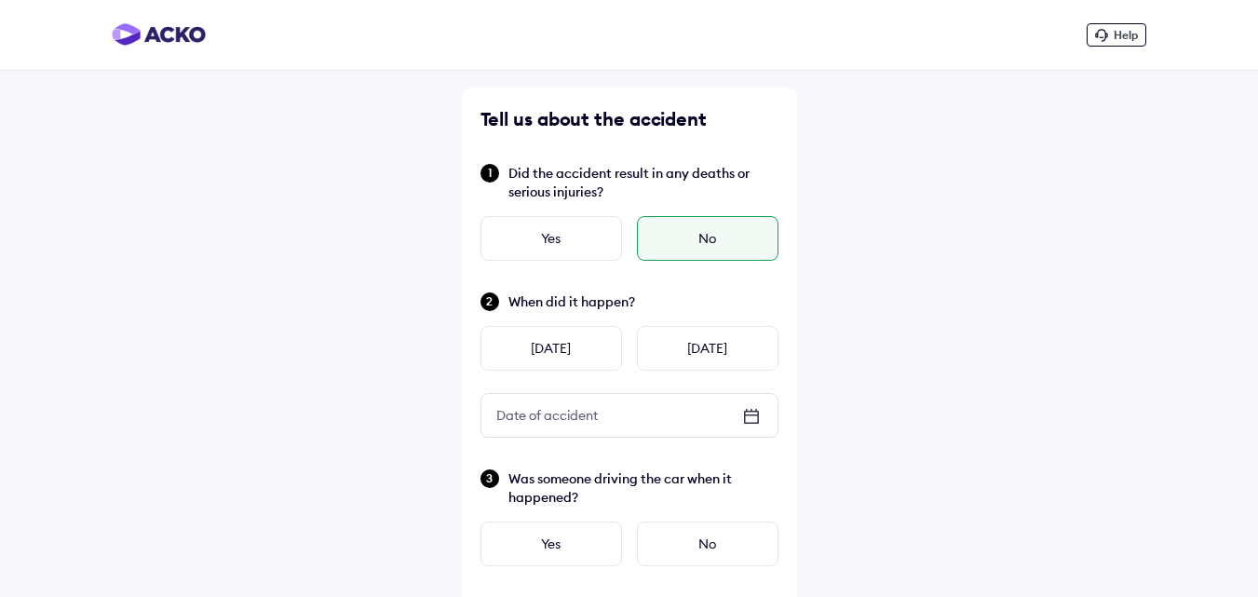
click at [635, 413] on div "Date of accident" at bounding box center [630, 415] width 296 height 43
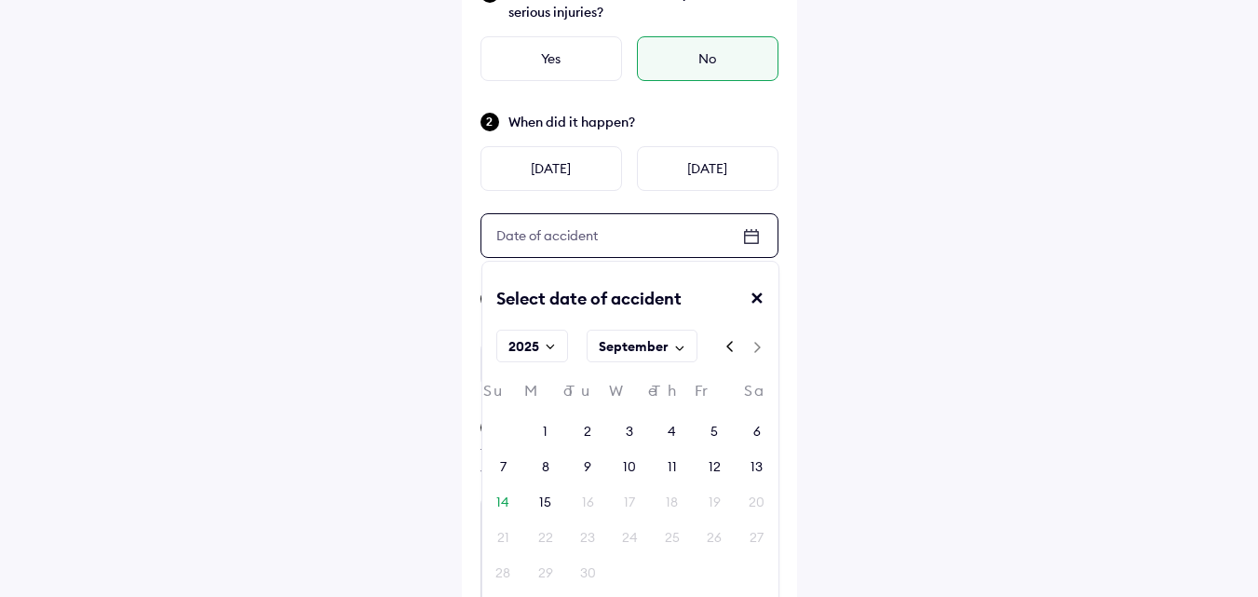
scroll to position [186, 0]
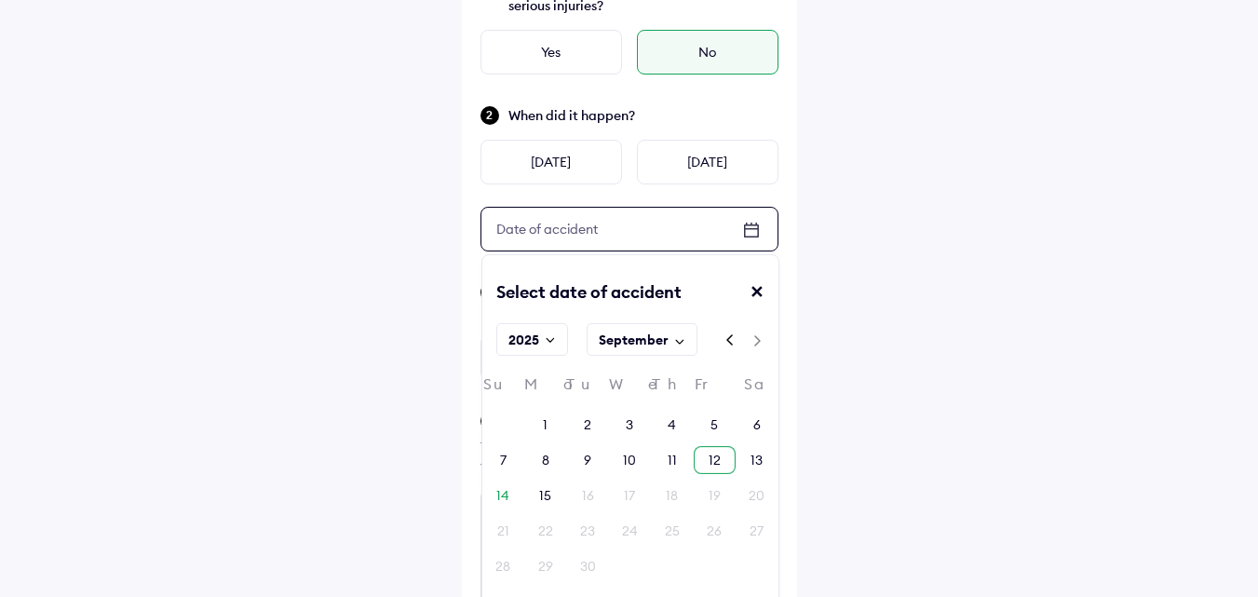
click at [716, 461] on div "12" at bounding box center [715, 460] width 12 height 19
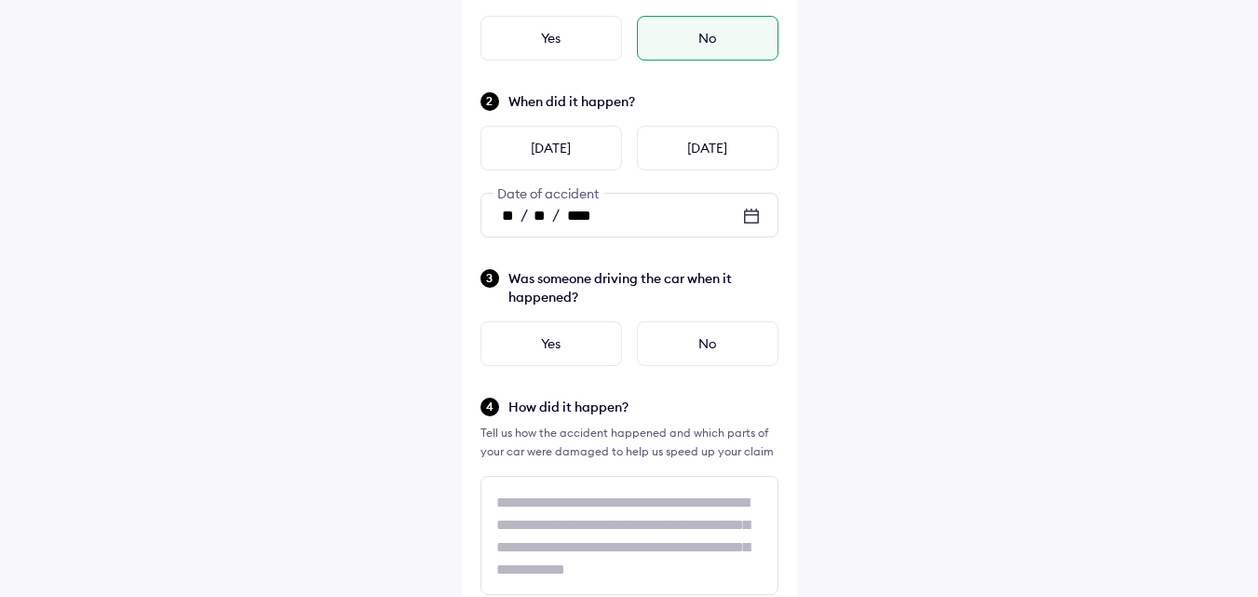
scroll to position [279, 0]
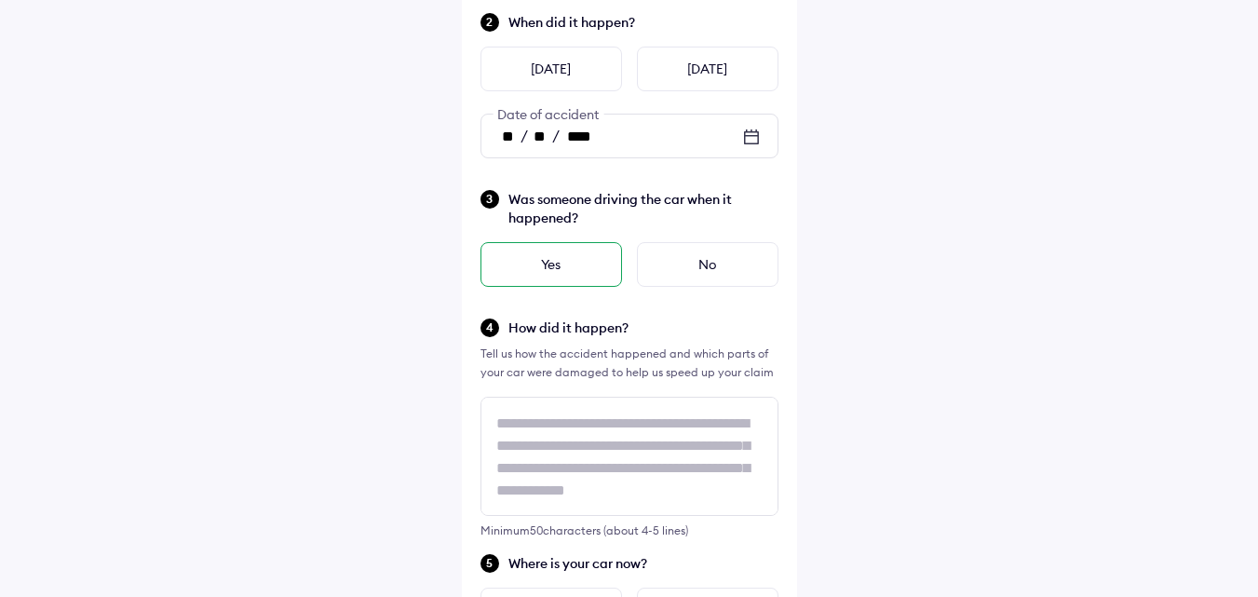
click at [613, 269] on div "Yes" at bounding box center [552, 264] width 142 height 45
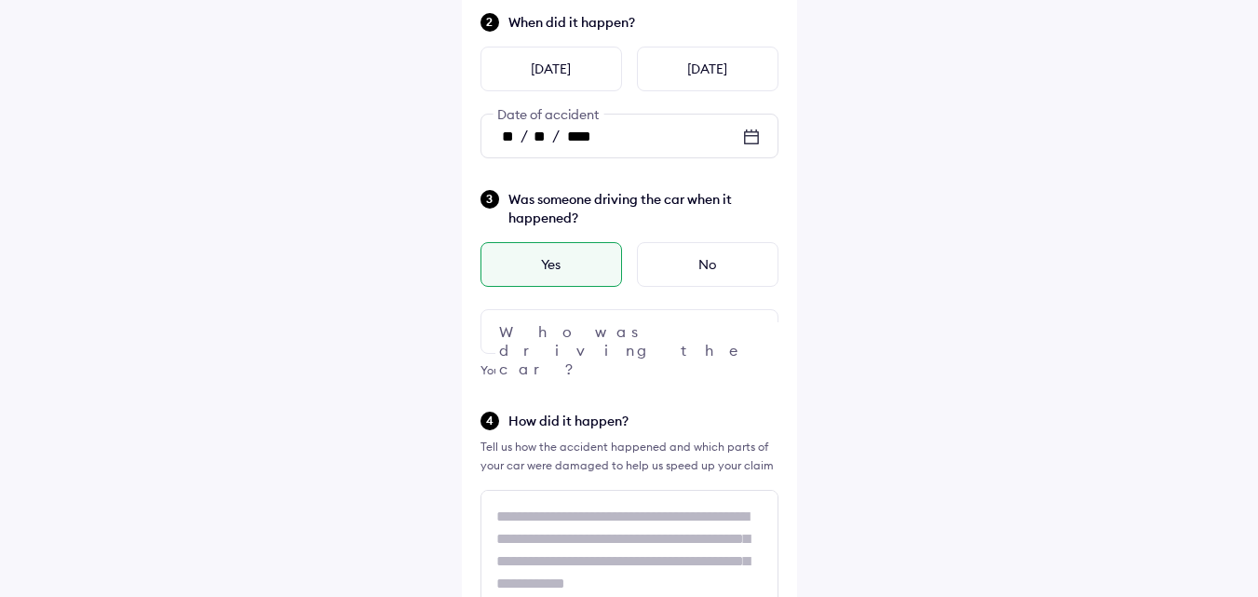
click at [647, 339] on div at bounding box center [630, 331] width 298 height 45
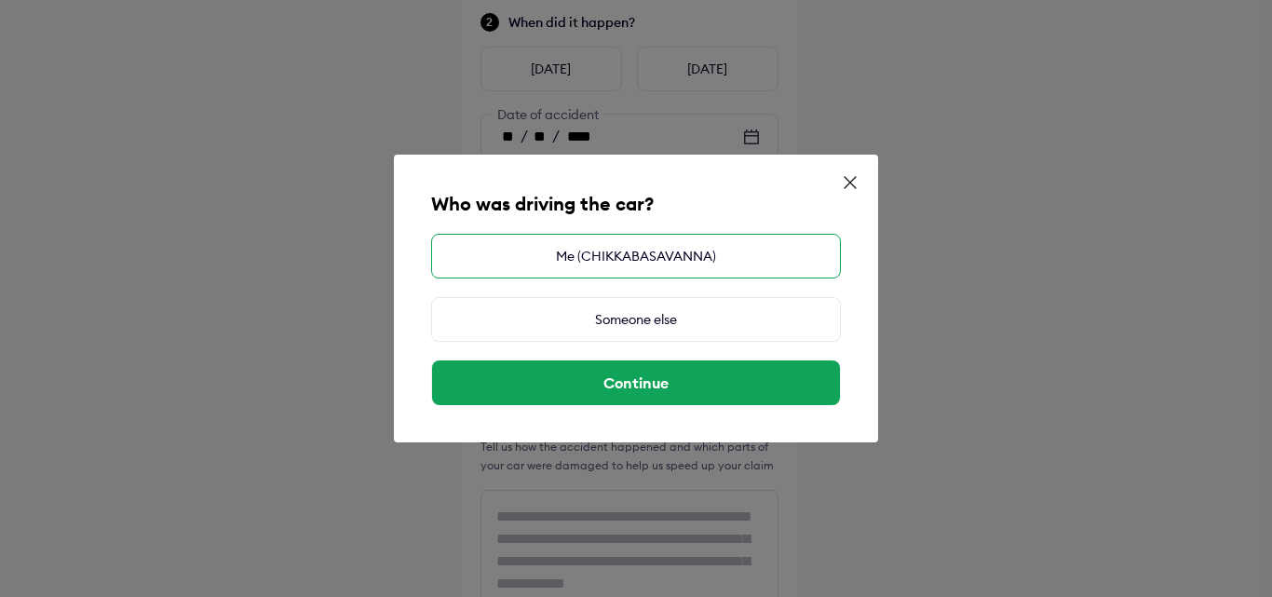
click at [634, 264] on div "Me (CHIKKABASAVANNA)" at bounding box center [636, 256] width 410 height 45
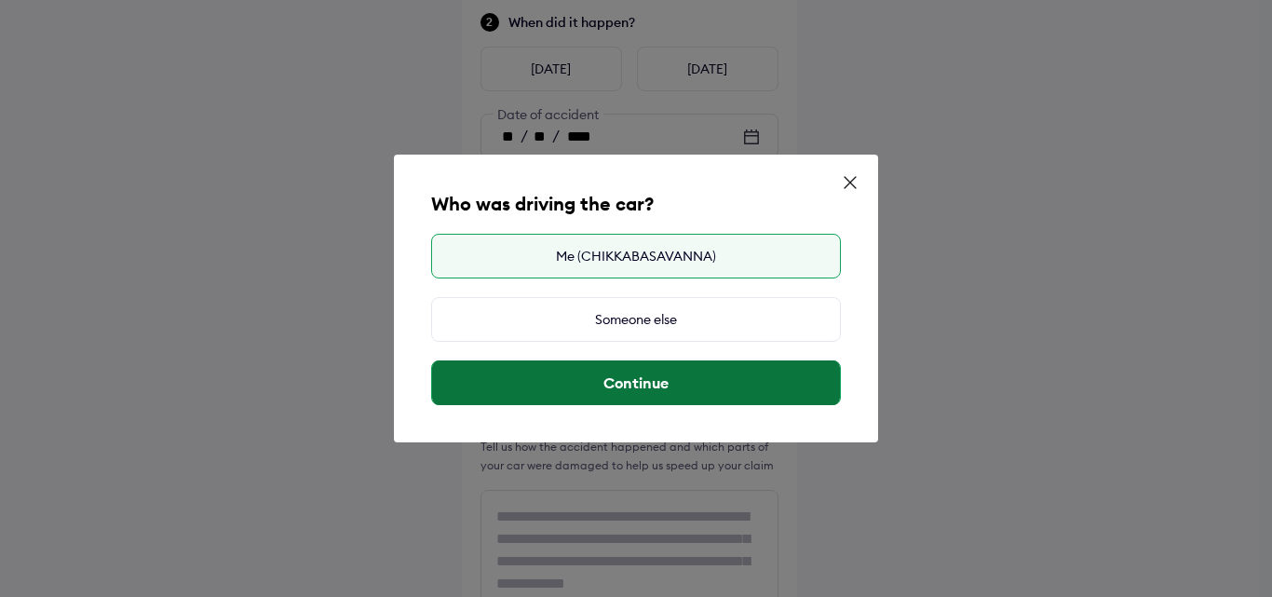
click at [662, 375] on button "Continue" at bounding box center [636, 382] width 408 height 45
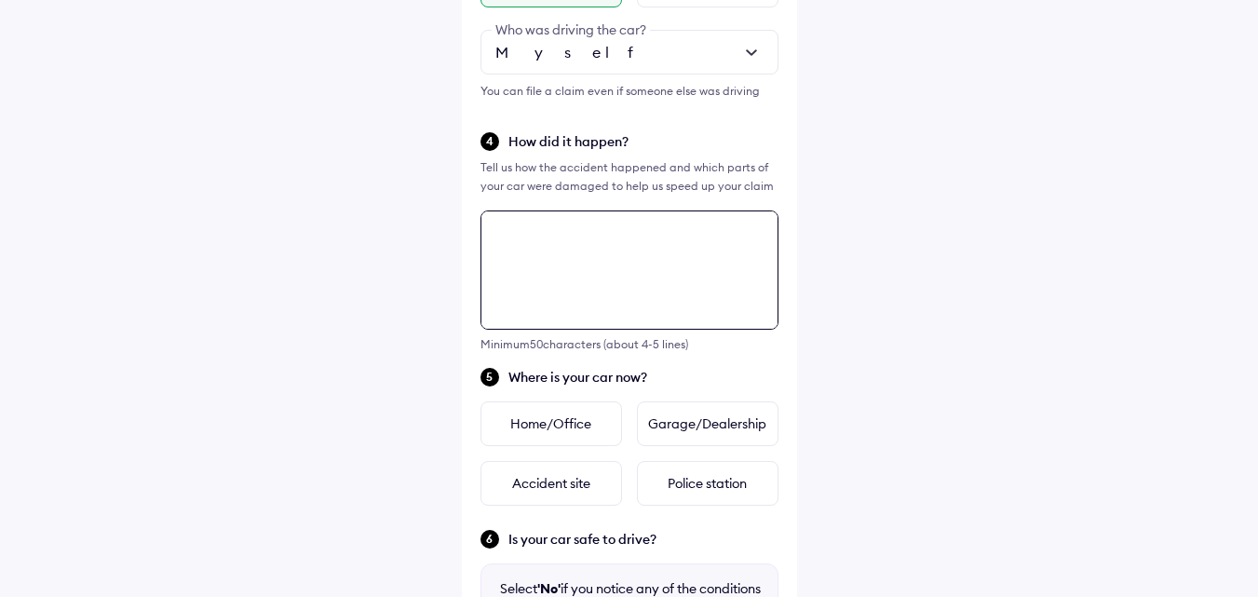
click at [665, 258] on div "Tell us about the accident Did the accident result in any deaths or serious inj…" at bounding box center [629, 284] width 335 height 1510
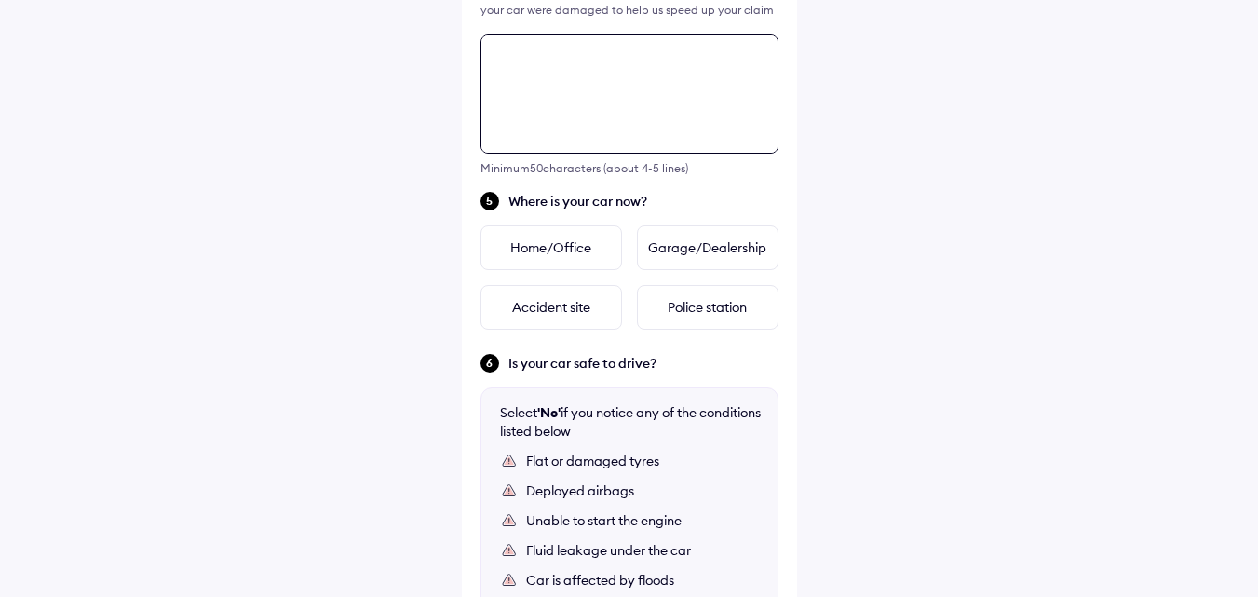
scroll to position [769, 0]
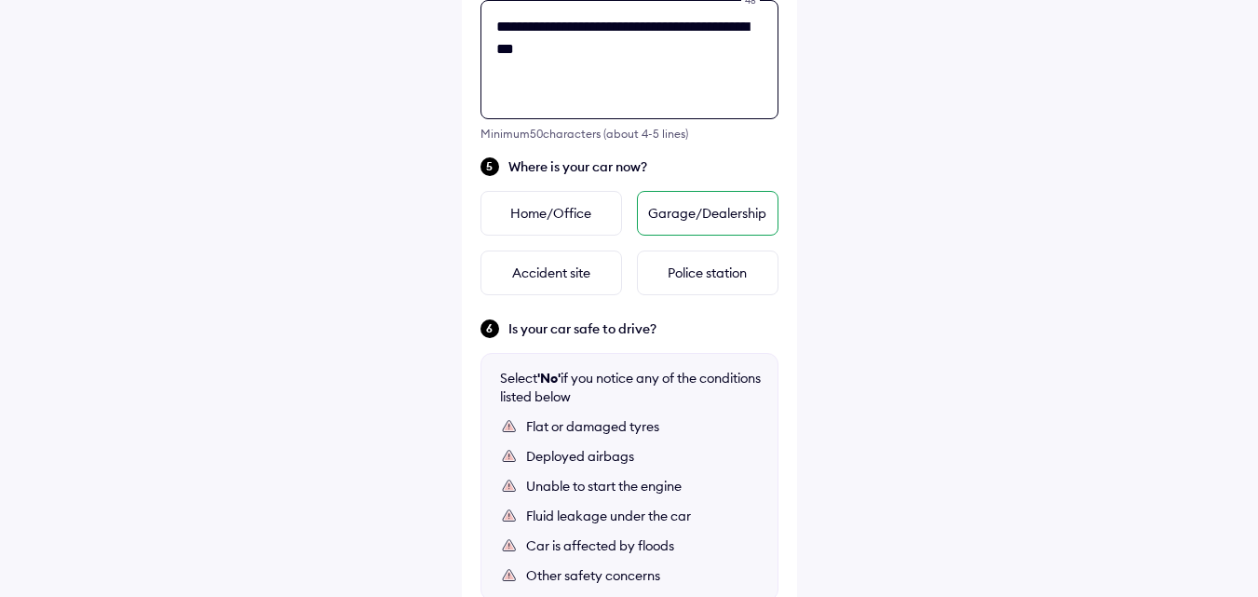
type textarea "**********"
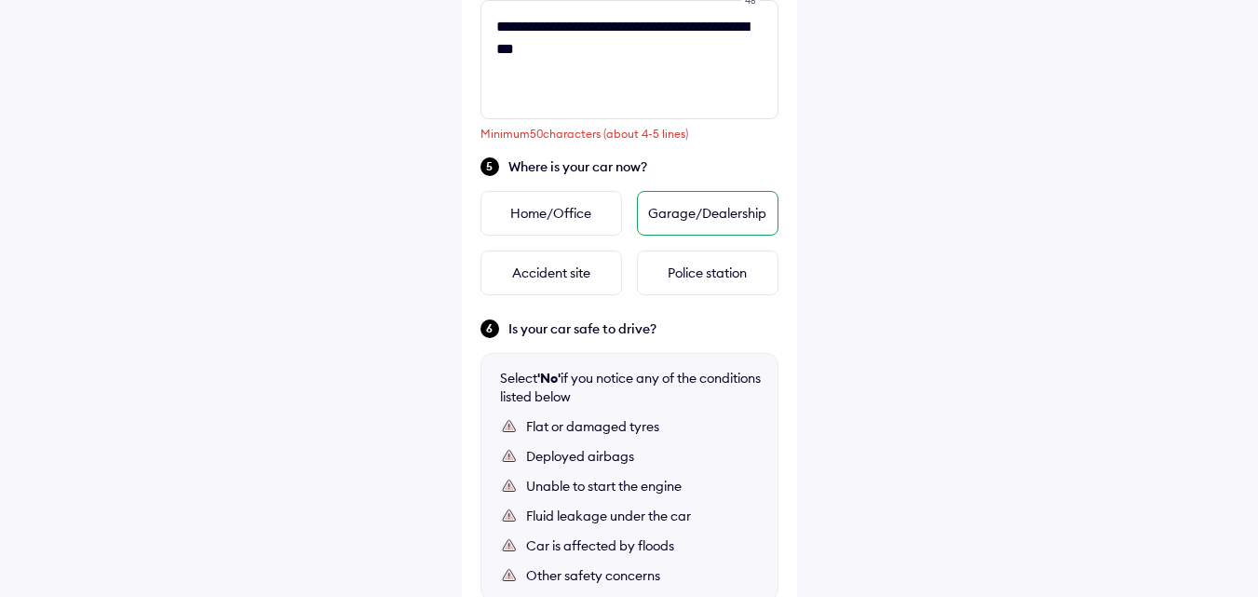
click at [707, 218] on div "Garage/Dealership" at bounding box center [708, 213] width 142 height 45
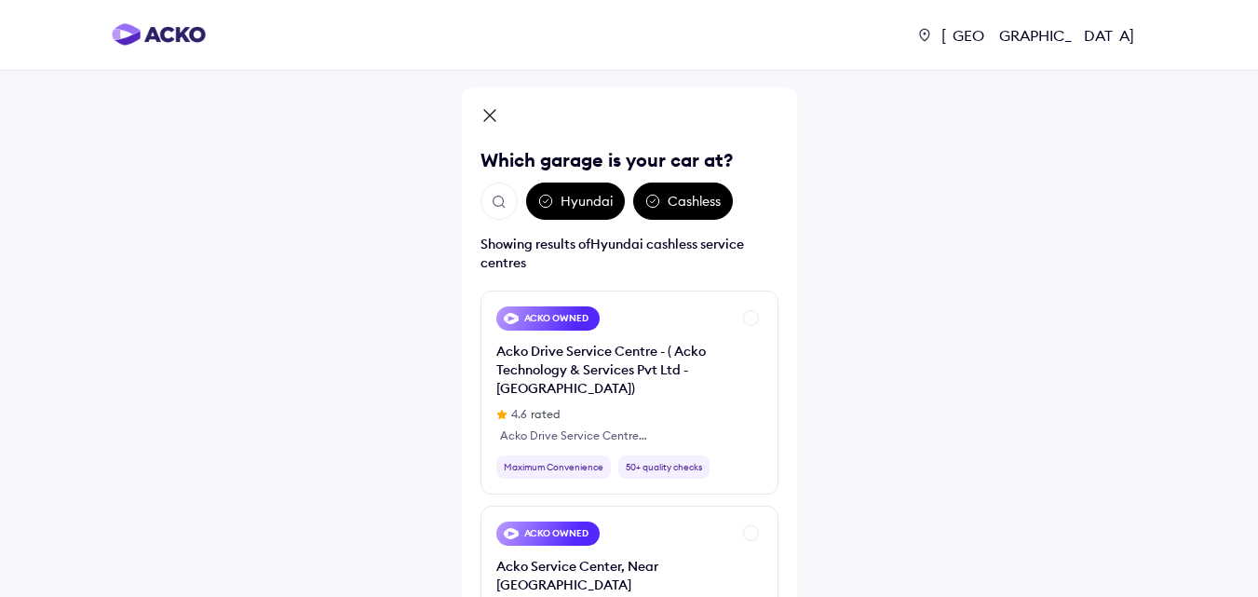
click at [500, 202] on img "Open search" at bounding box center [499, 202] width 17 height 17
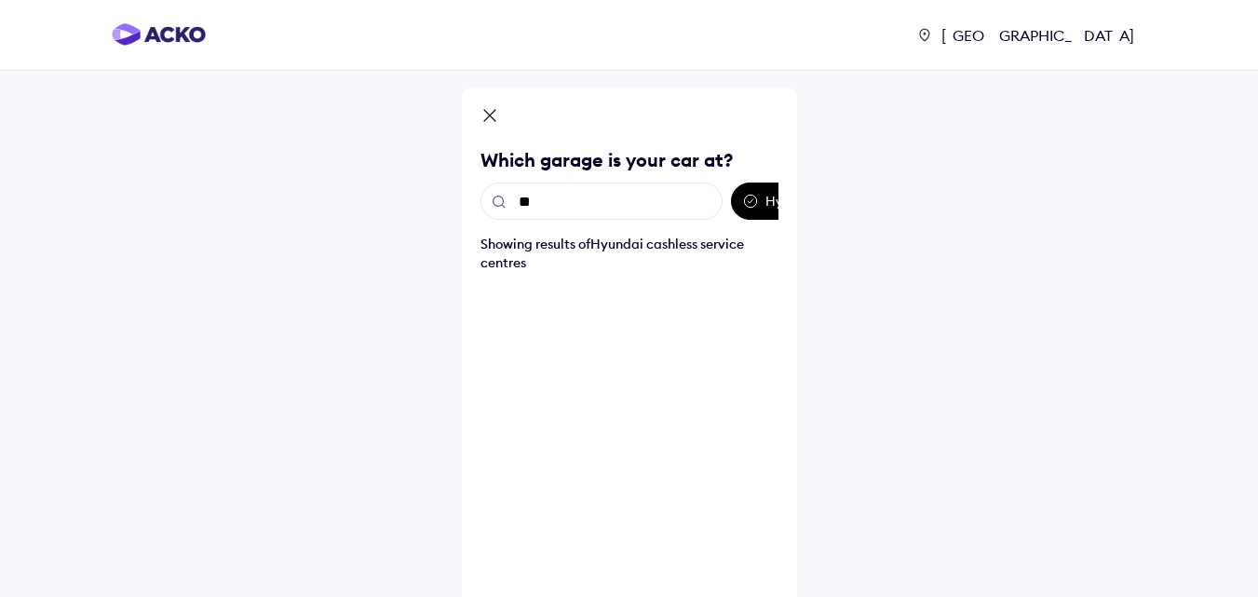
type input "***"
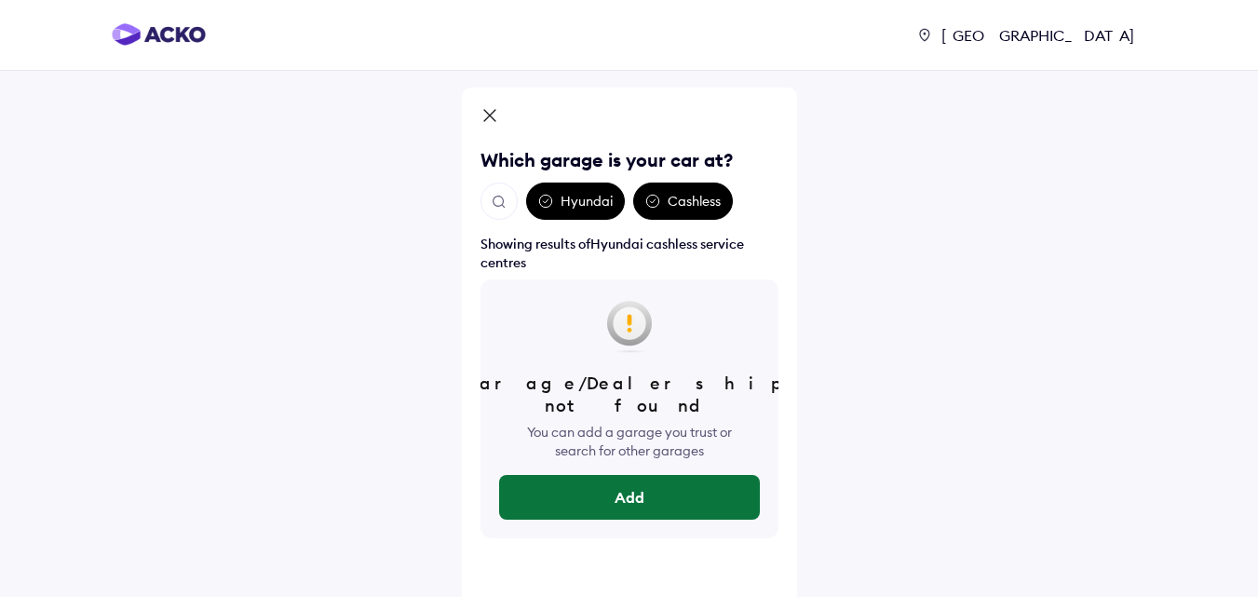
click at [623, 482] on button "Add" at bounding box center [629, 497] width 261 height 45
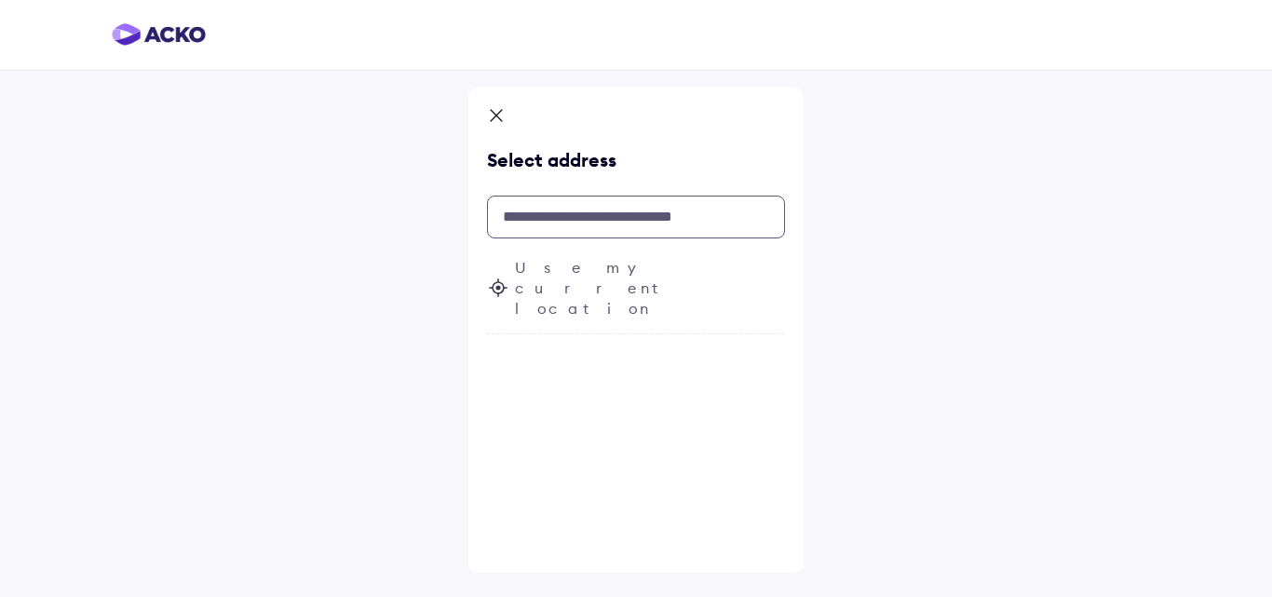
click at [620, 220] on input "text" at bounding box center [636, 217] width 298 height 43
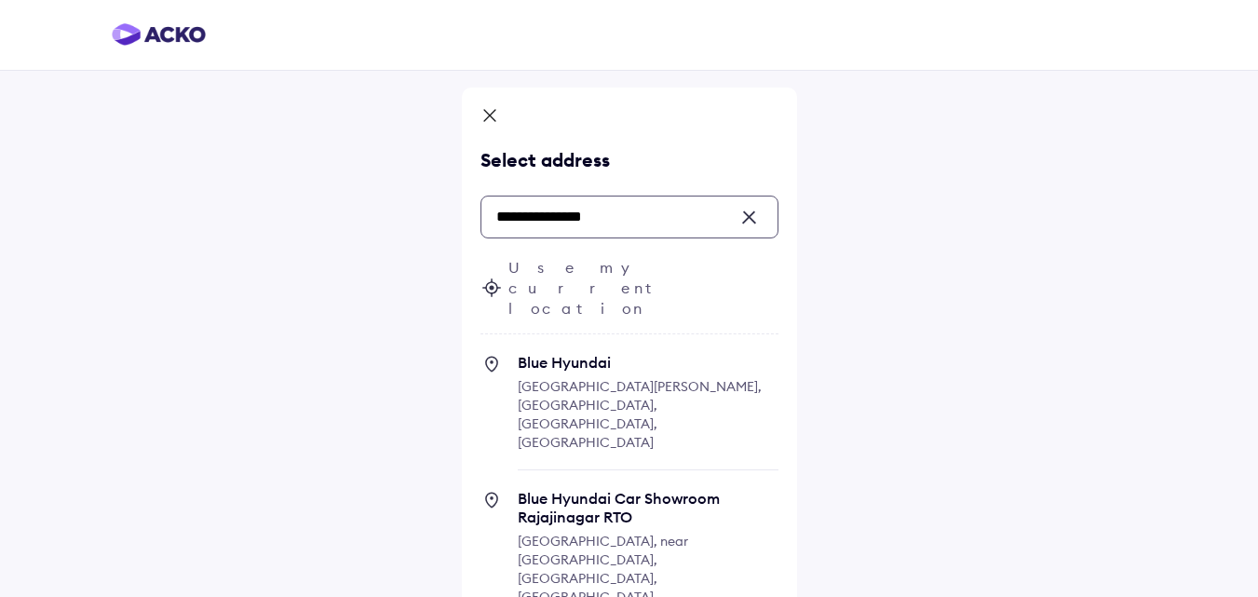
click at [617, 378] on span "[GEOGRAPHIC_DATA][PERSON_NAME], [GEOGRAPHIC_DATA], [GEOGRAPHIC_DATA], [GEOGRAPH…" at bounding box center [640, 414] width 244 height 73
type input "**********"
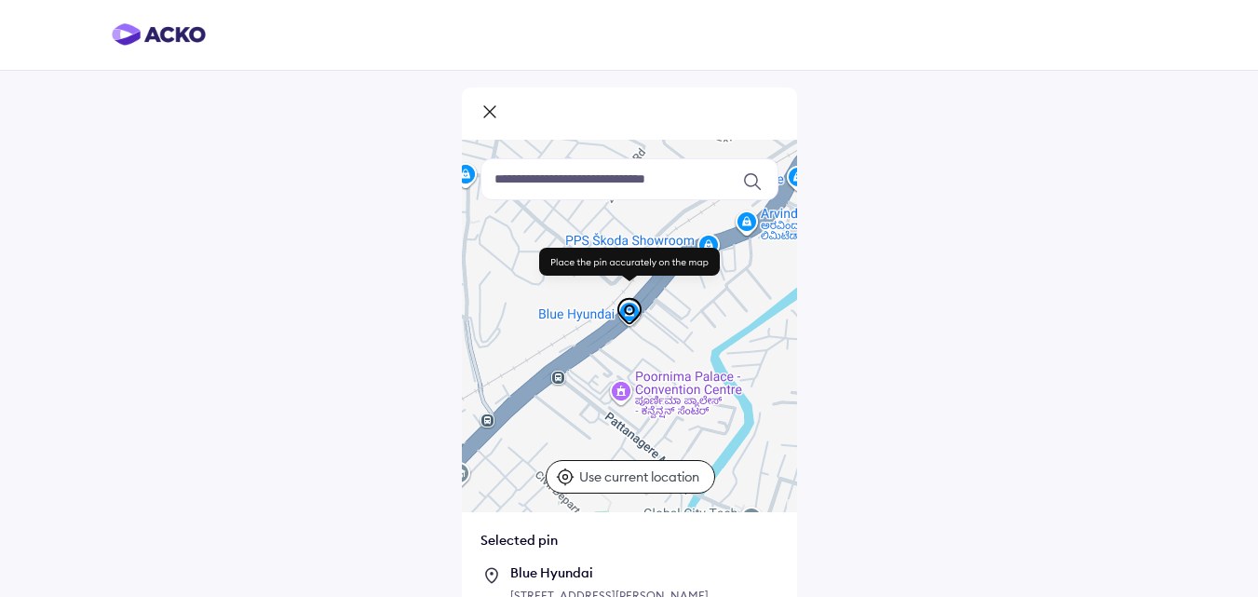
click at [655, 474] on p "Use current location" at bounding box center [641, 477] width 125 height 19
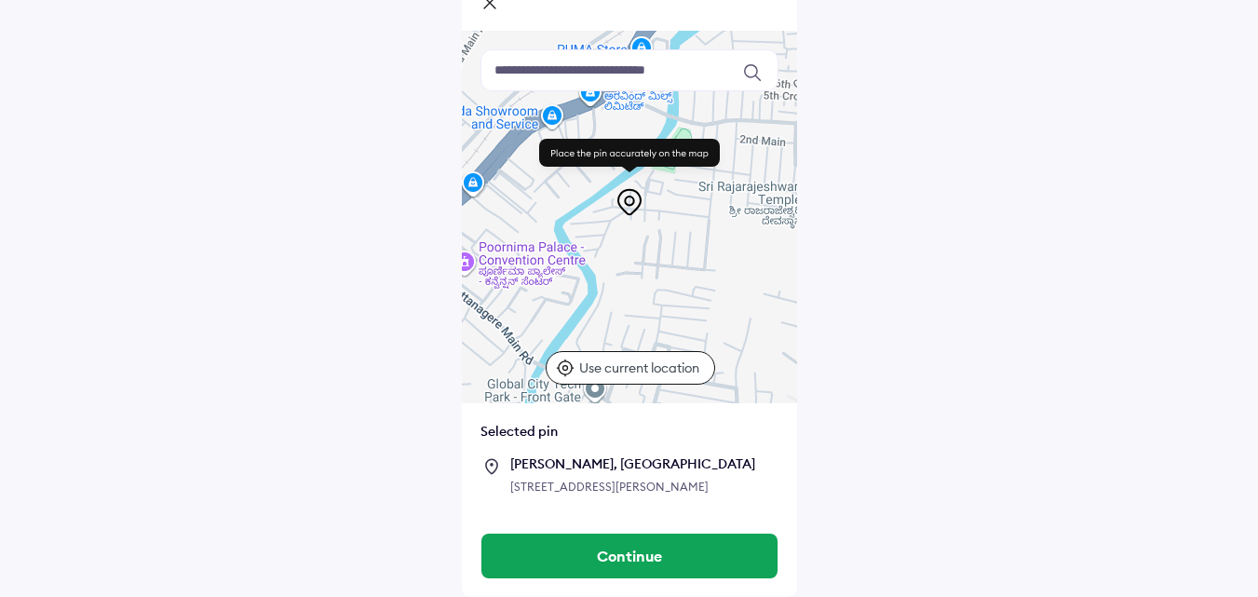
scroll to position [146, 0]
click at [631, 359] on p "Use current location" at bounding box center [641, 368] width 125 height 19
click at [546, 422] on div "Selected pin" at bounding box center [630, 431] width 298 height 19
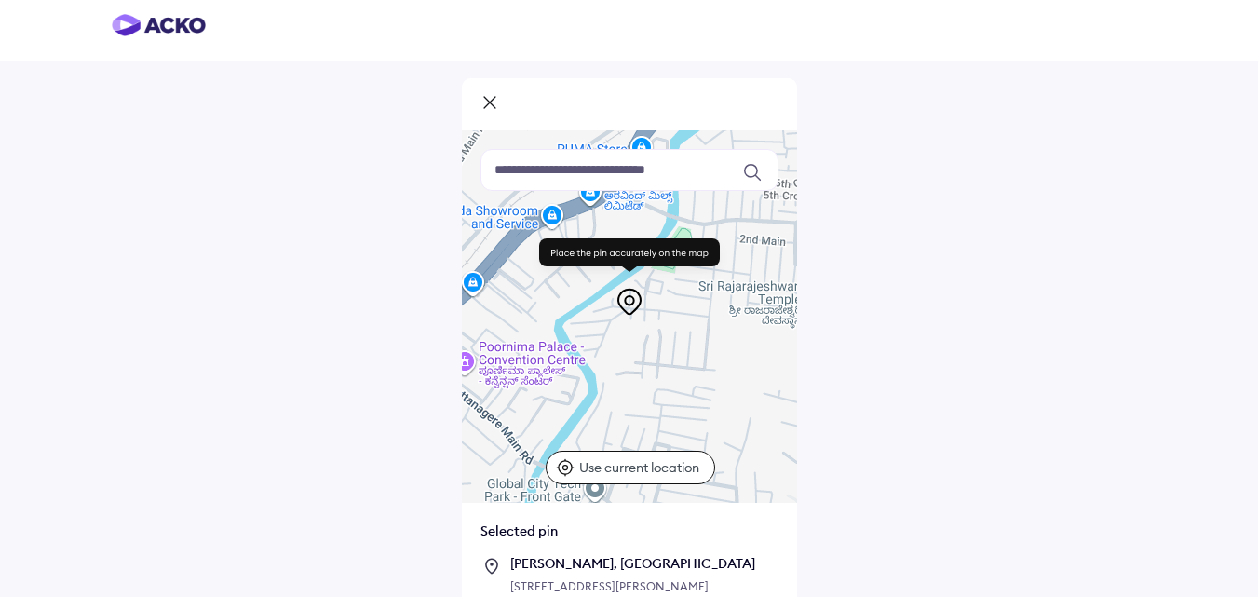
scroll to position [0, 0]
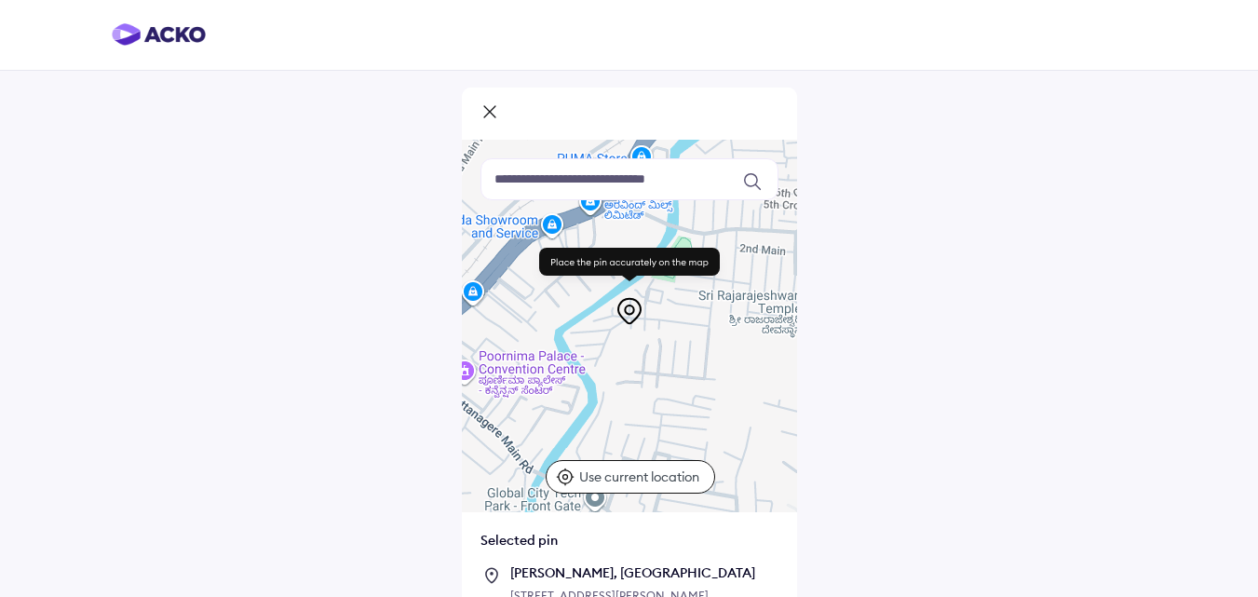
click at [548, 110] on div at bounding box center [629, 114] width 335 height 52
click at [489, 110] on icon at bounding box center [490, 113] width 19 height 22
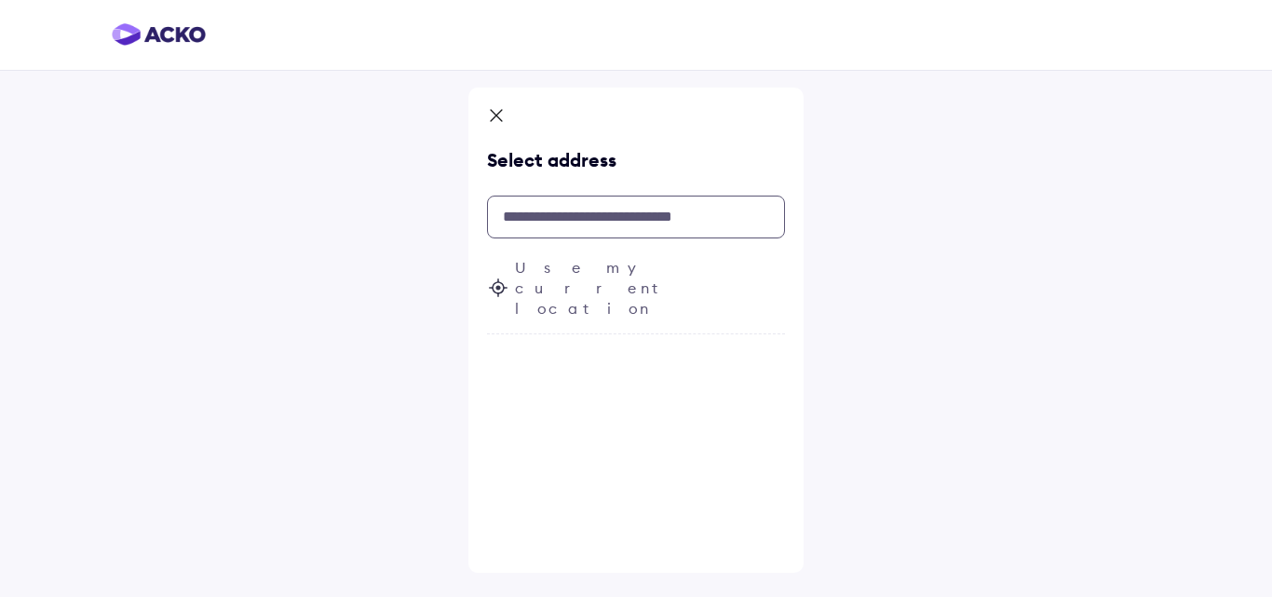
click at [572, 222] on input "text" at bounding box center [636, 217] width 298 height 43
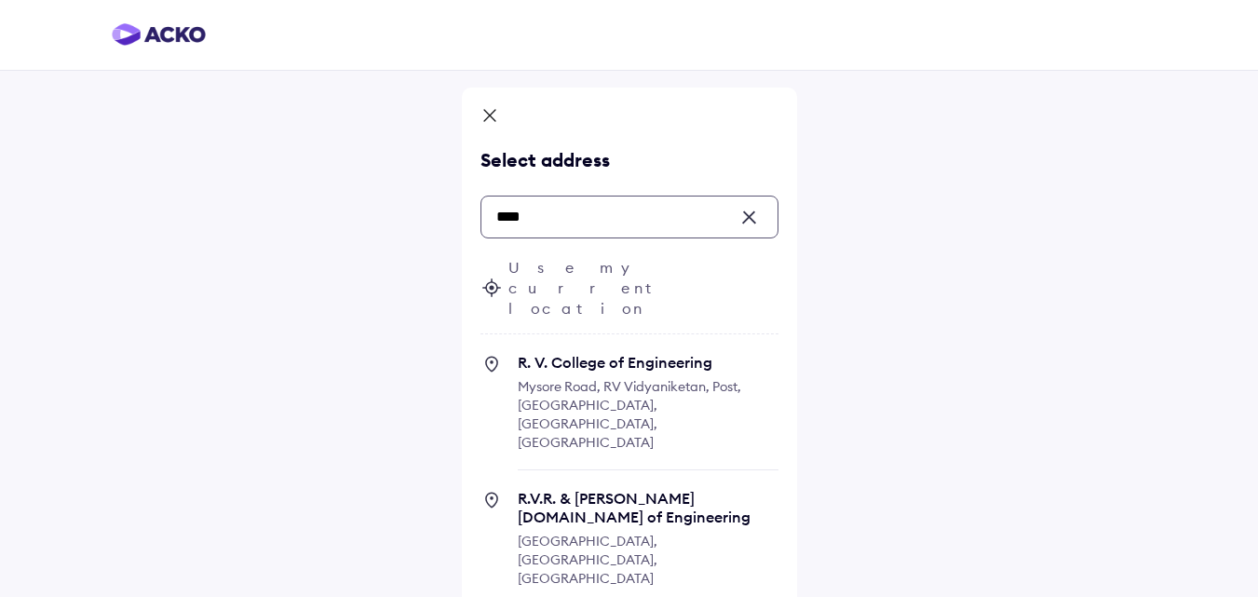
click at [605, 378] on span "Mysore Road, RV Vidyaniketan, Post, [GEOGRAPHIC_DATA], [GEOGRAPHIC_DATA], [GEOG…" at bounding box center [630, 414] width 224 height 73
type input "***"
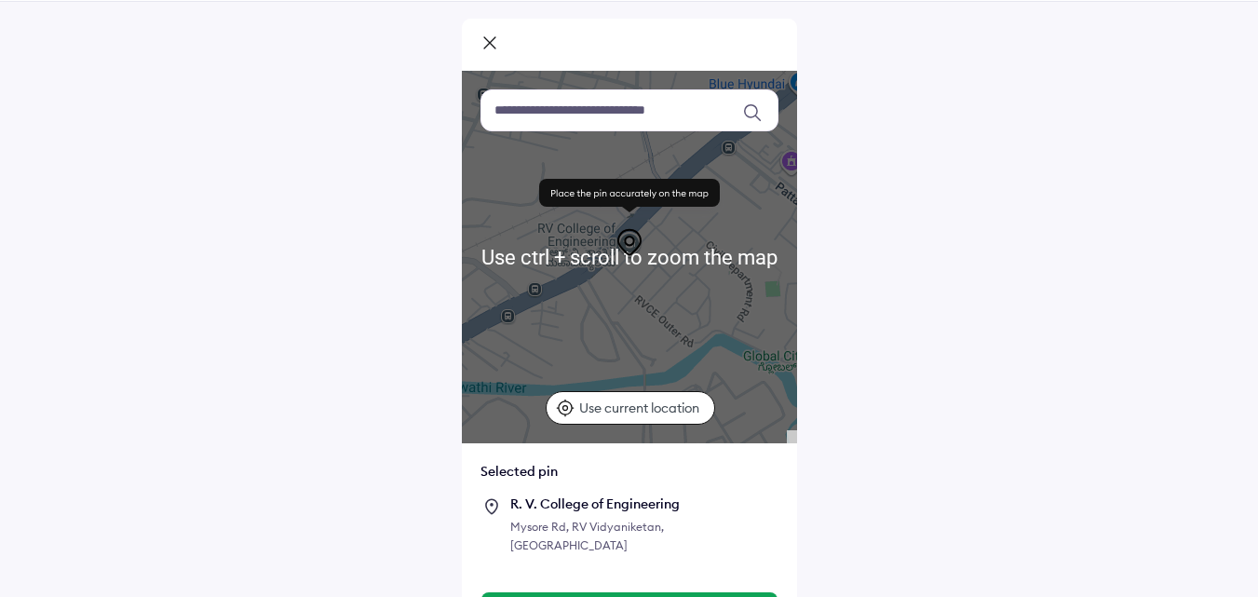
scroll to position [128, 0]
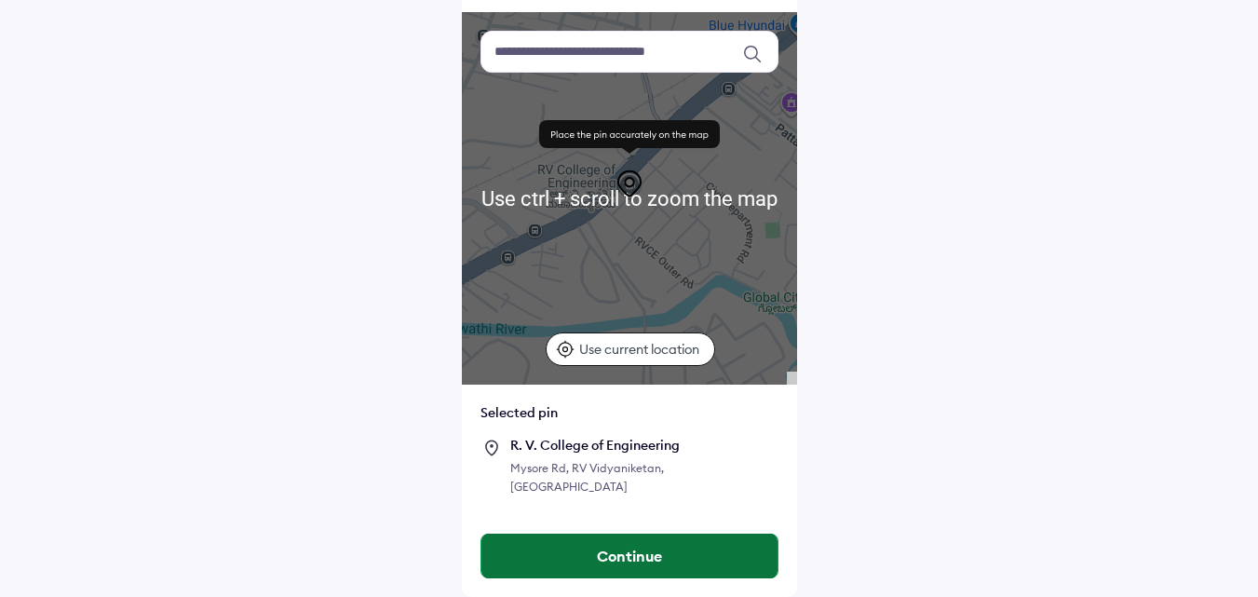
click at [645, 564] on button "Continue" at bounding box center [630, 556] width 296 height 45
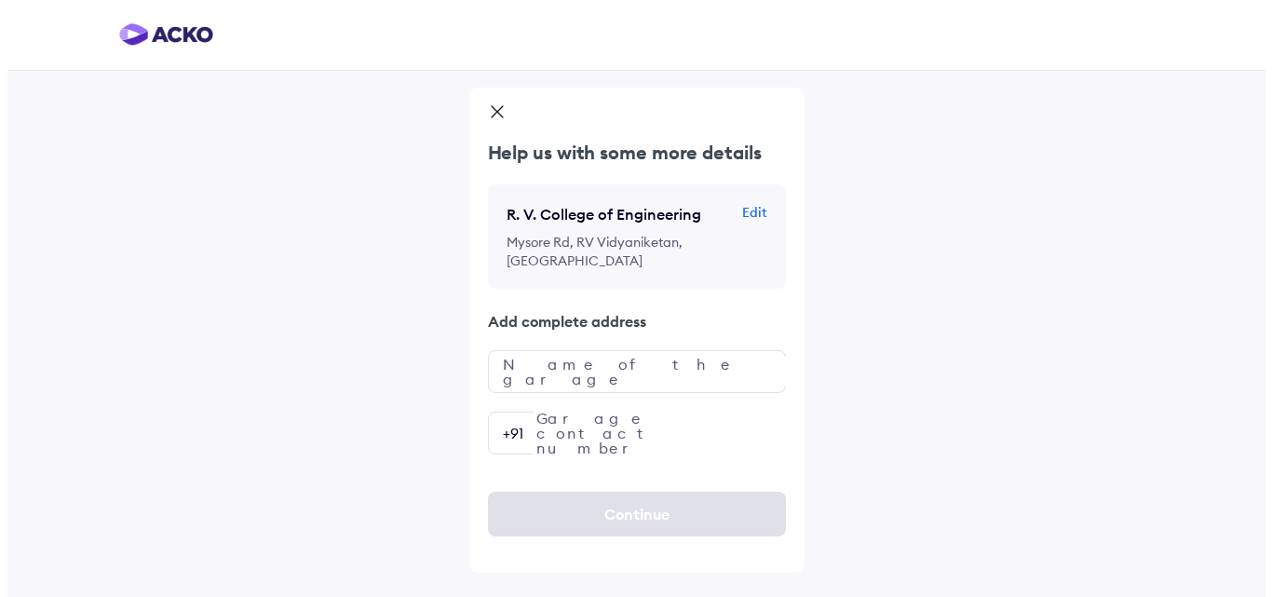
scroll to position [0, 0]
click at [633, 375] on input "text" at bounding box center [636, 371] width 298 height 43
type input "**********"
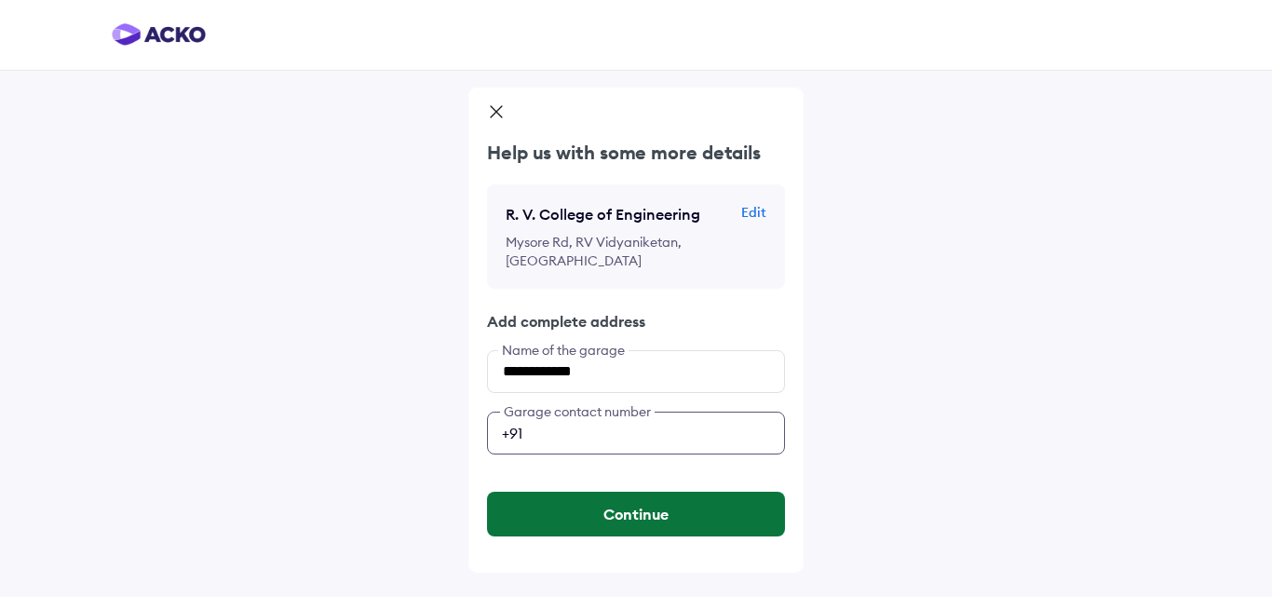
type input "**********"
click at [647, 515] on button "Continue" at bounding box center [636, 514] width 298 height 45
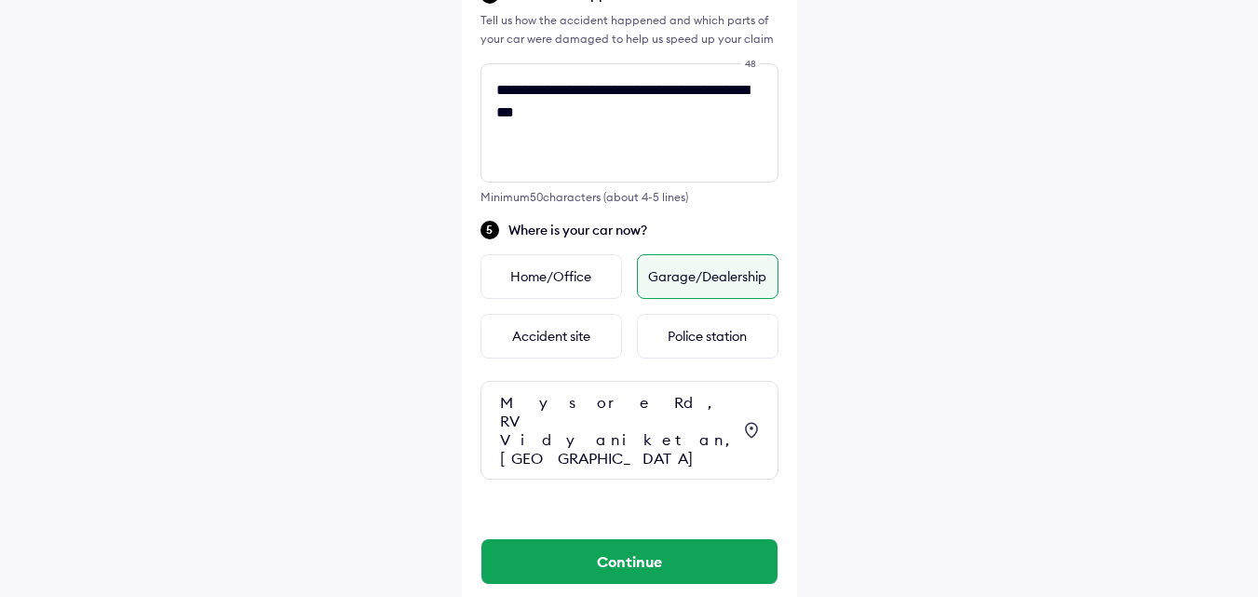
scroll to position [730, 0]
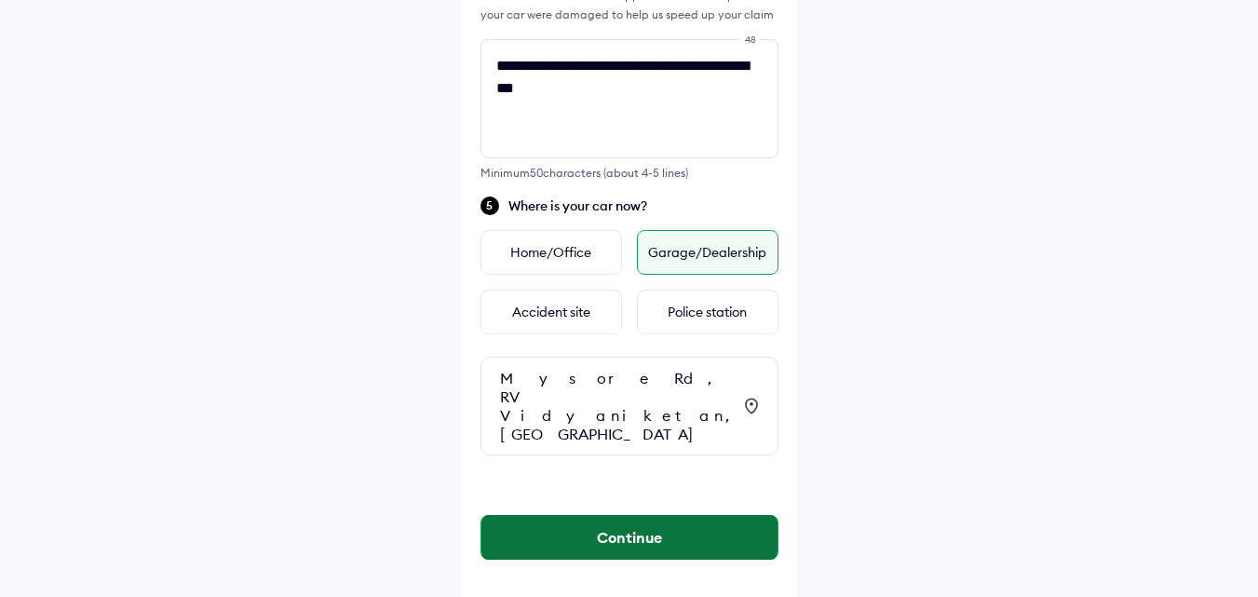
click at [656, 529] on button "Continue" at bounding box center [630, 537] width 296 height 45
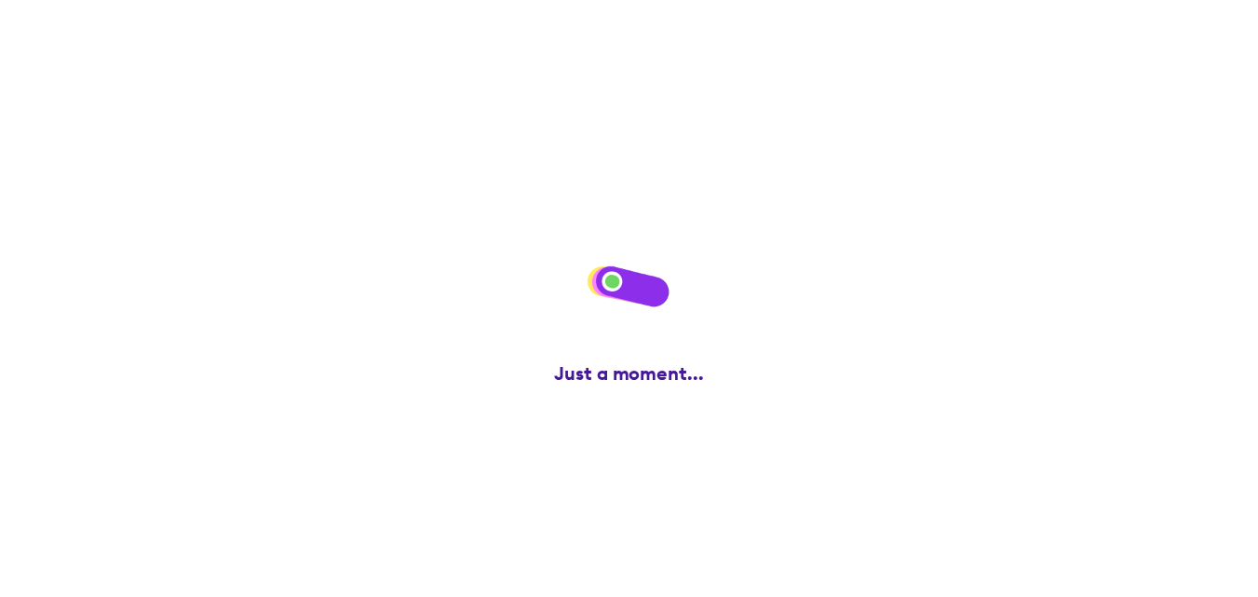
scroll to position [0, 0]
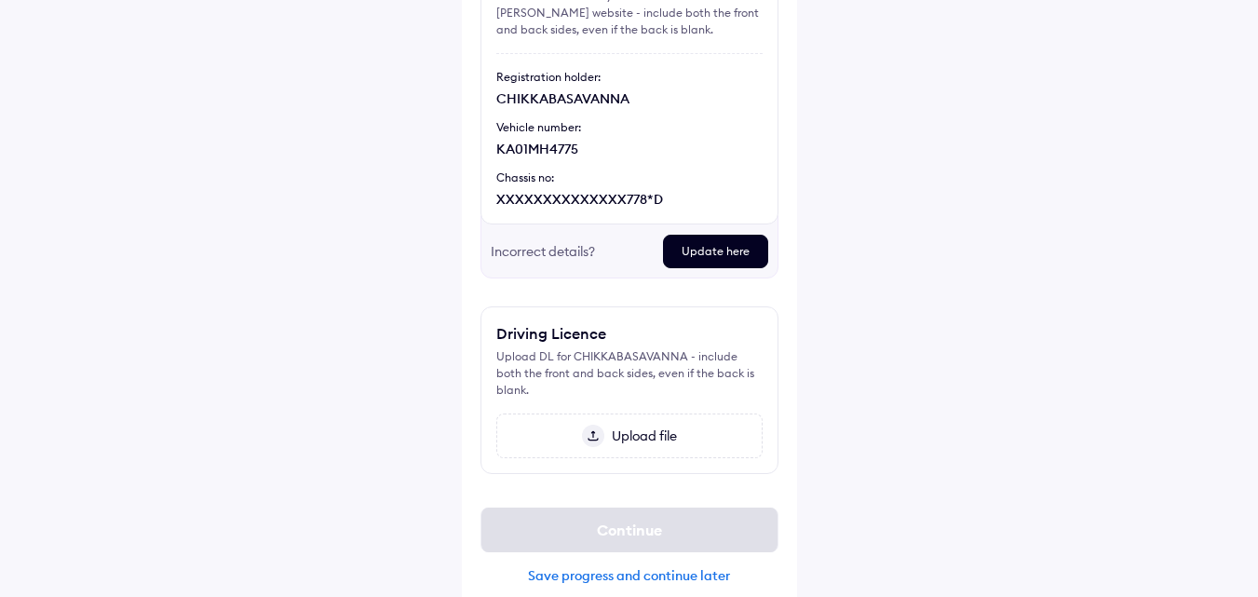
scroll to position [220, 0]
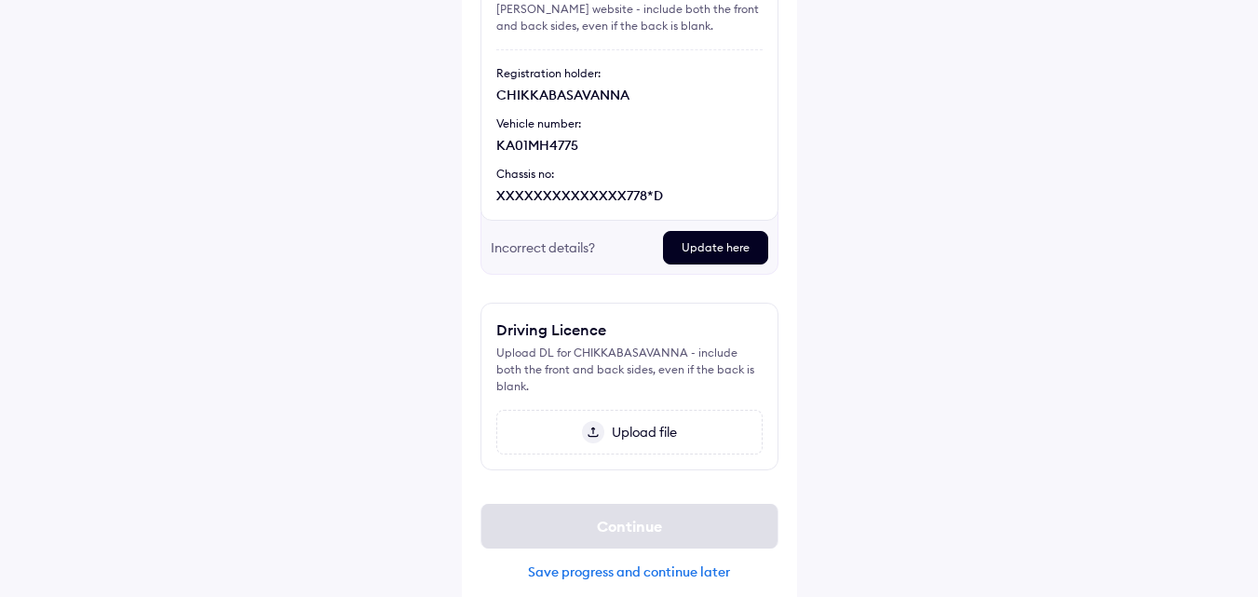
click at [685, 564] on div "Save progress and continue later" at bounding box center [630, 572] width 298 height 17
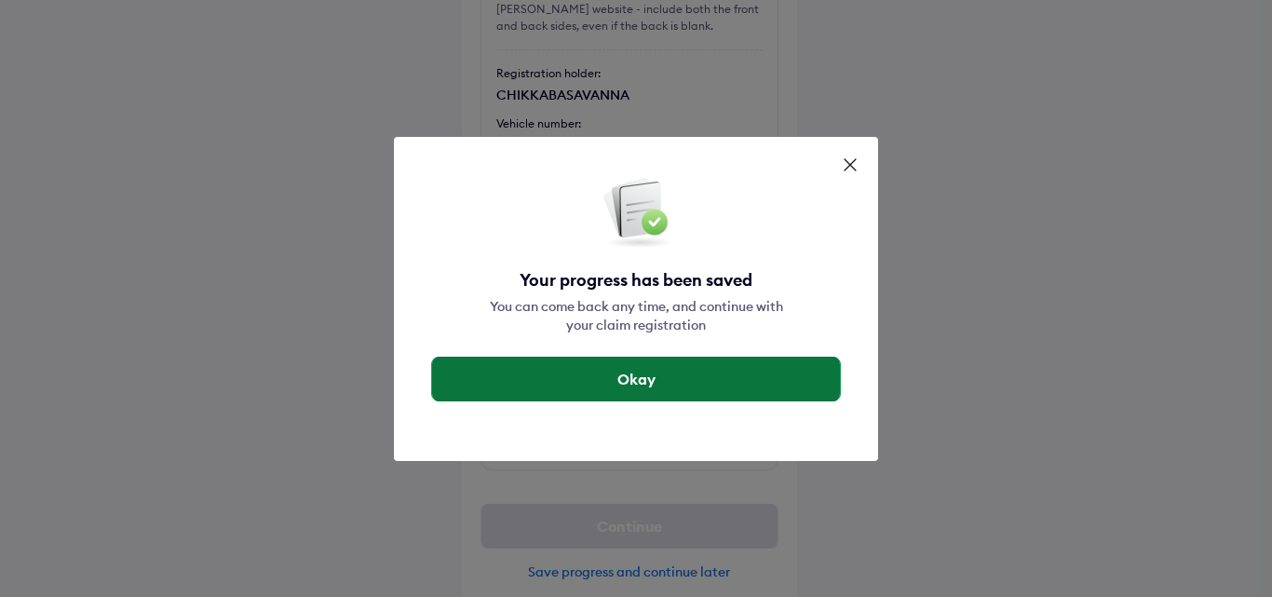
click at [656, 377] on button "Okay" at bounding box center [636, 379] width 408 height 45
